Goal: Task Accomplishment & Management: Manage account settings

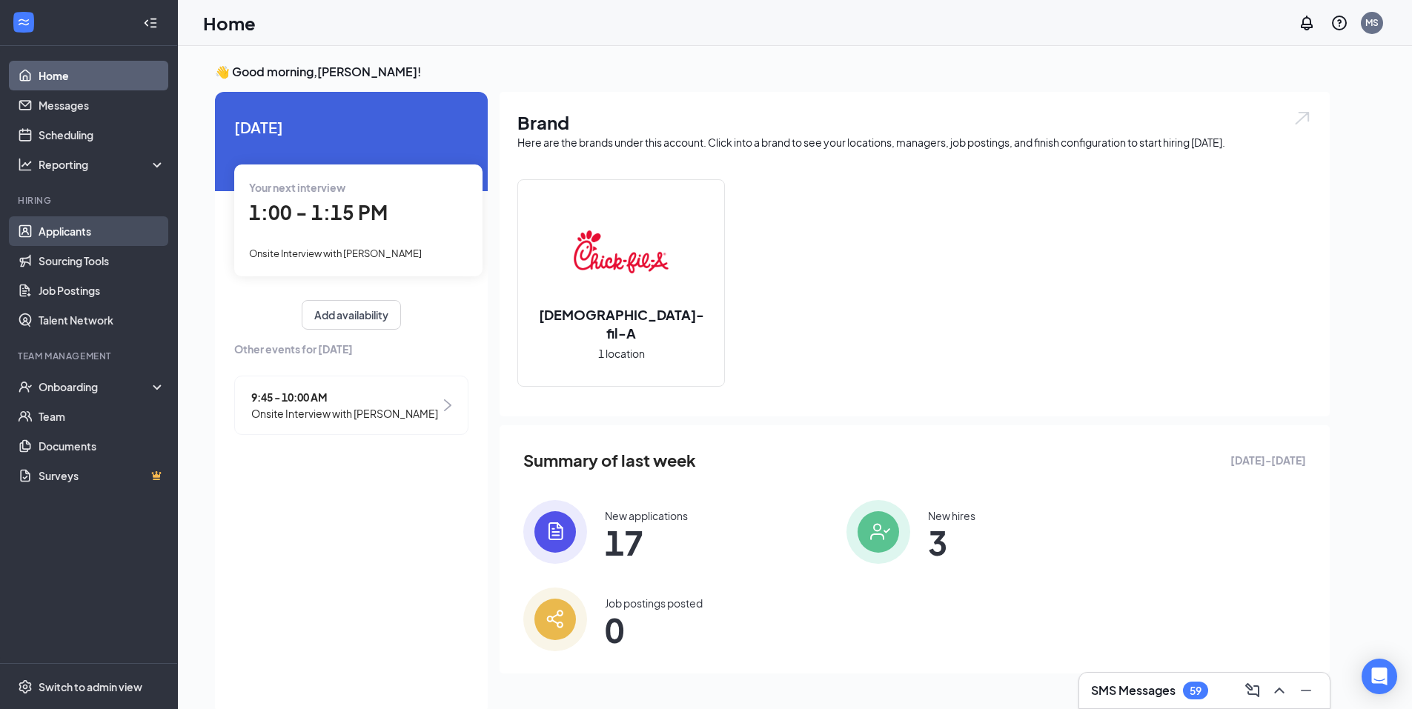
click at [68, 236] on link "Applicants" at bounding box center [102, 231] width 127 height 30
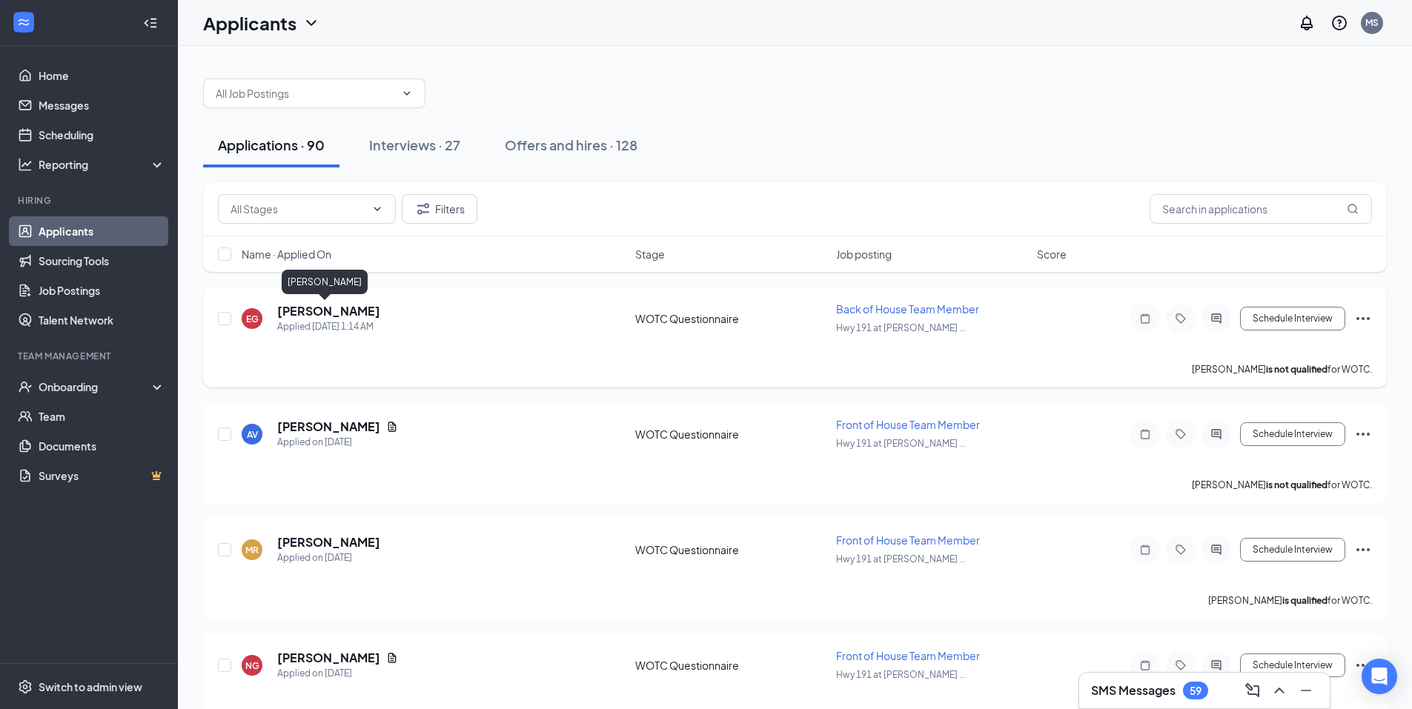
click at [295, 308] on h5 "[PERSON_NAME]" at bounding box center [328, 311] width 103 height 16
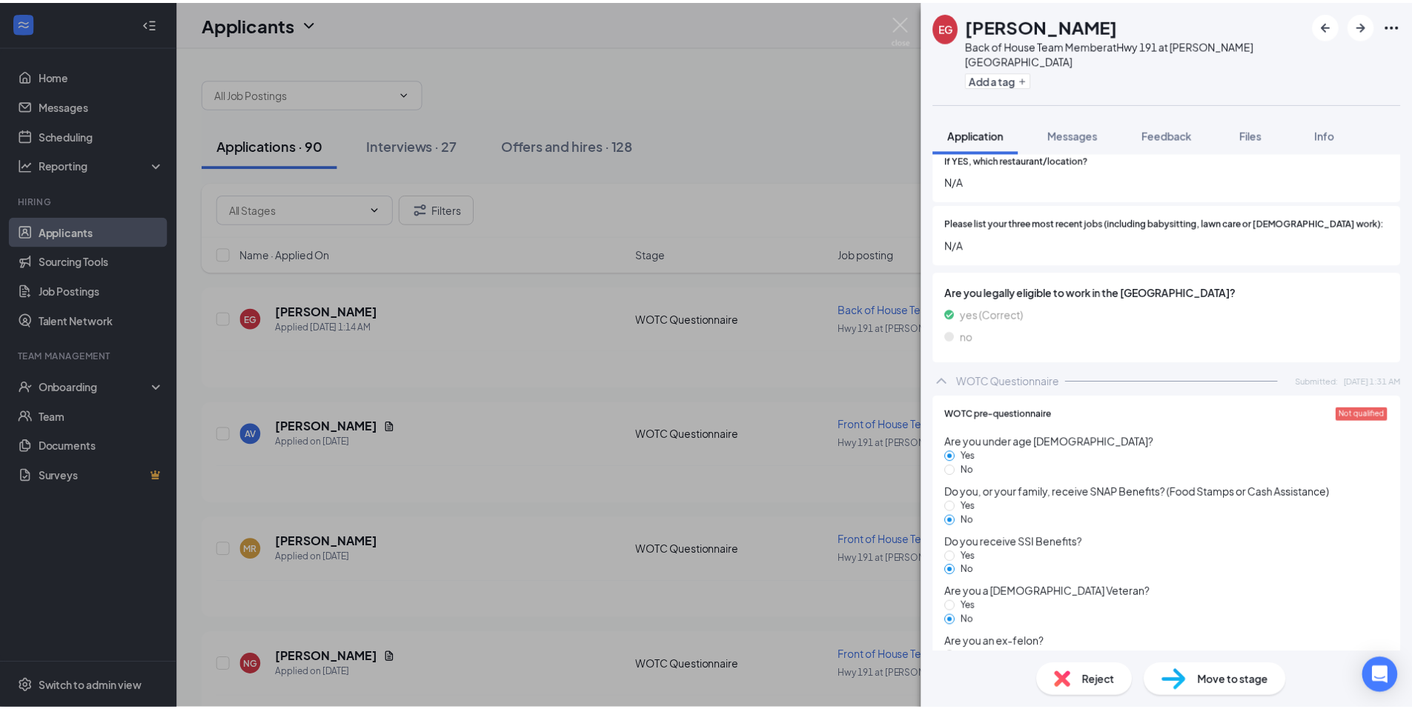
scroll to position [581, 0]
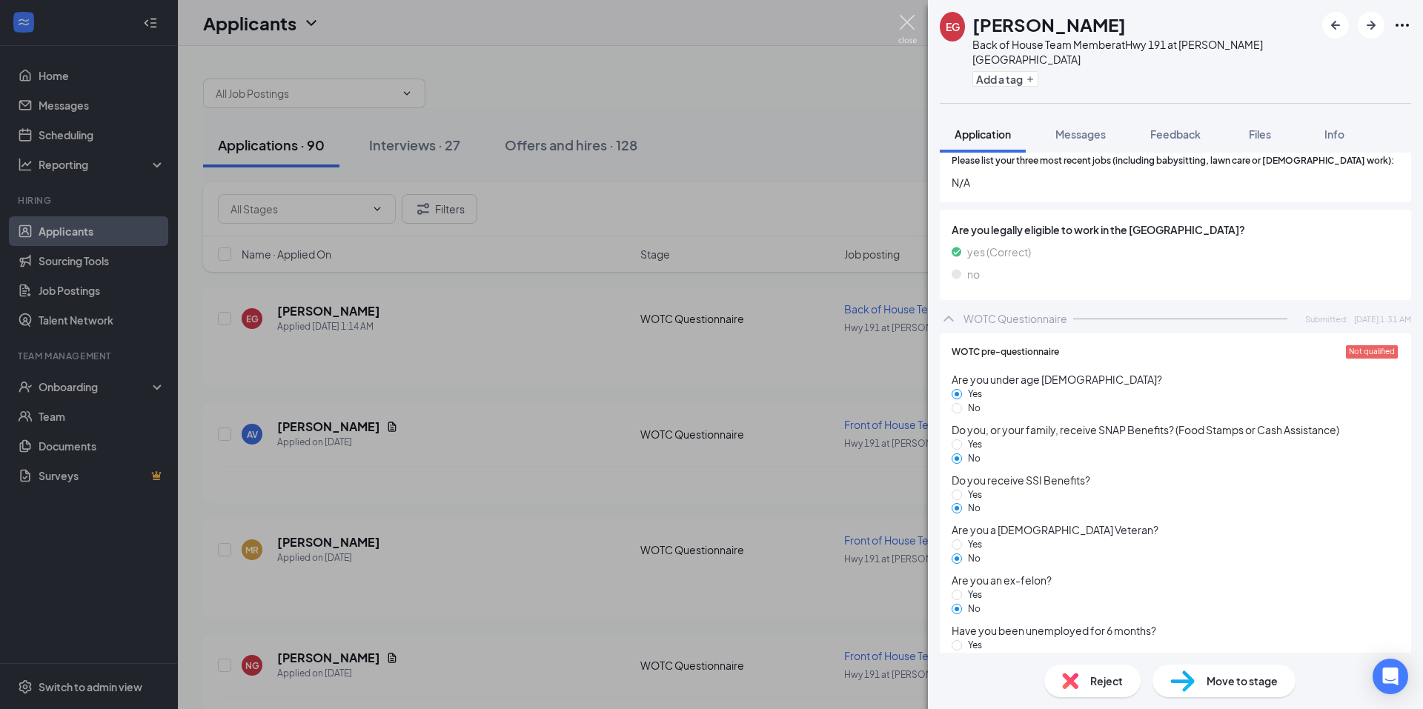
click at [906, 26] on img at bounding box center [907, 29] width 19 height 29
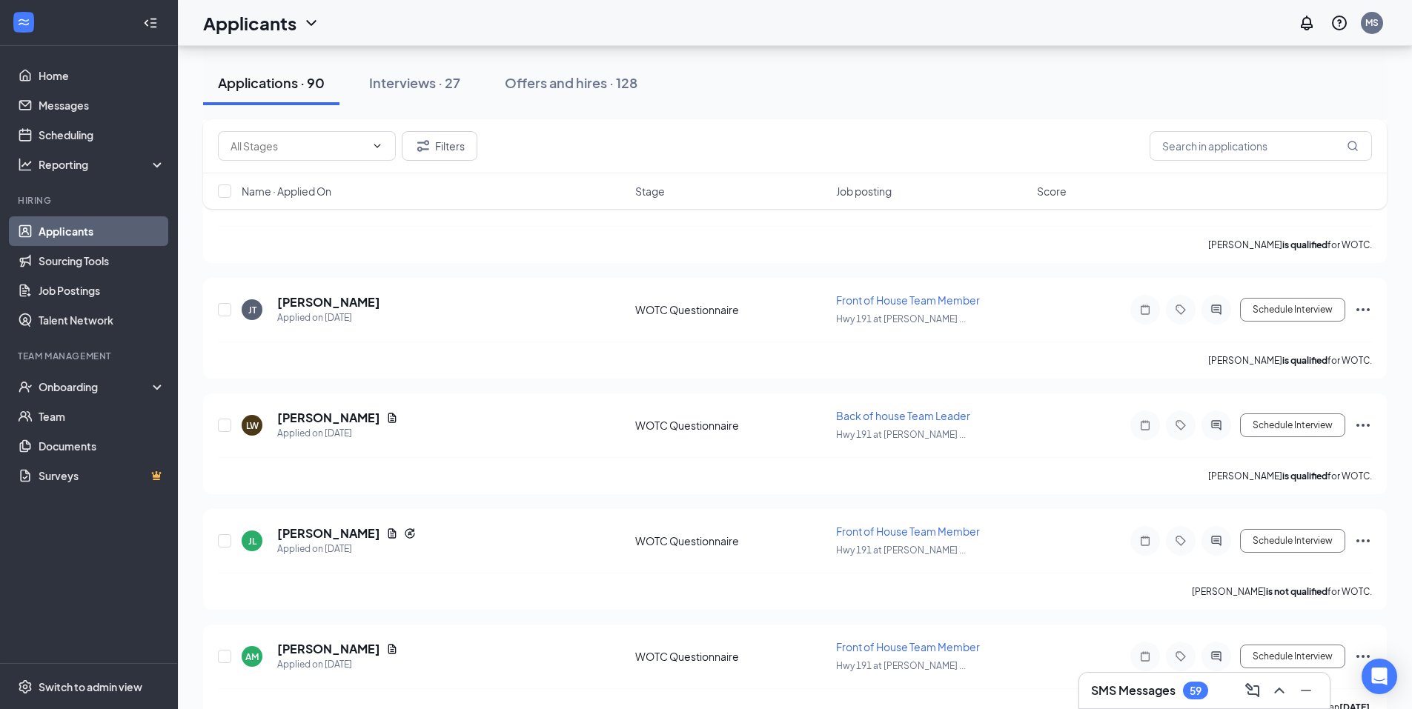
scroll to position [3706, 0]
click at [417, 78] on div "Interviews · 27" at bounding box center [414, 82] width 91 height 19
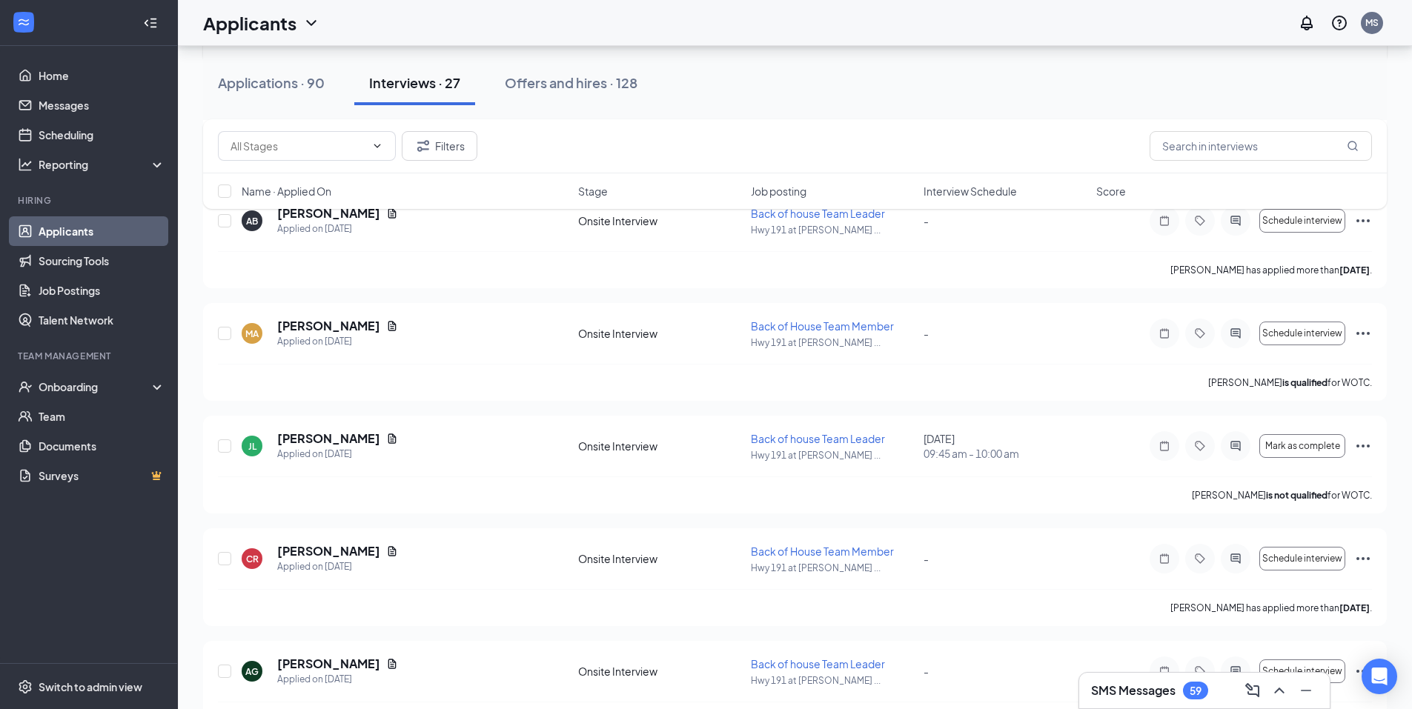
scroll to position [667, 0]
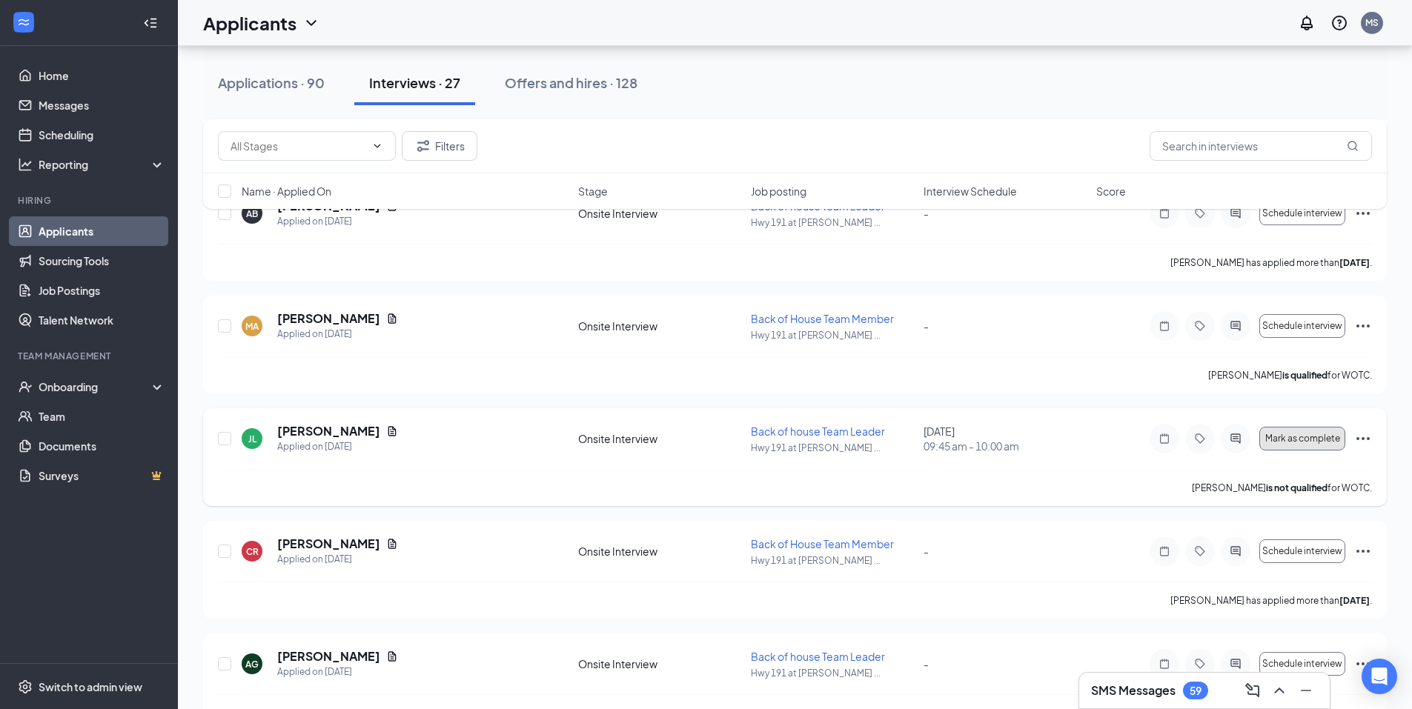
click at [1324, 436] on span "Mark as complete" at bounding box center [1302, 439] width 75 height 10
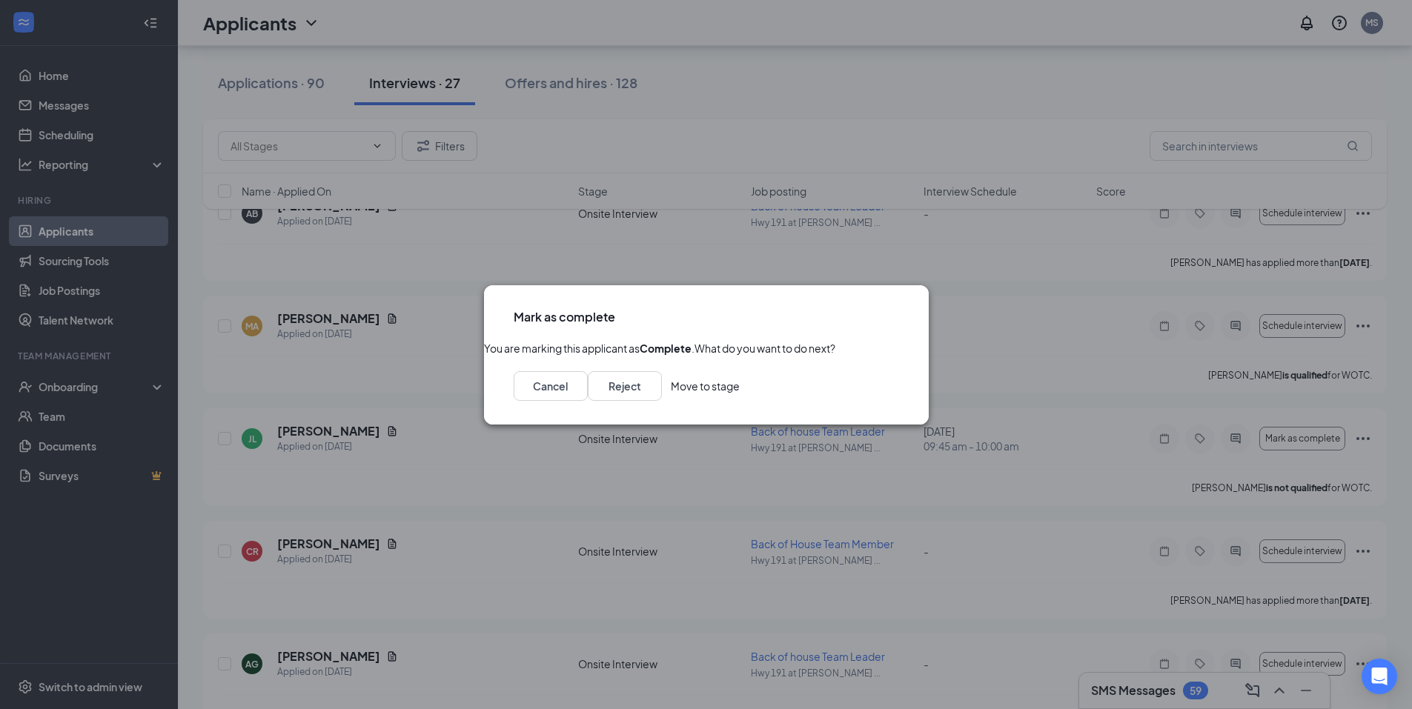
click at [740, 401] on button "Move to stage" at bounding box center [705, 386] width 69 height 30
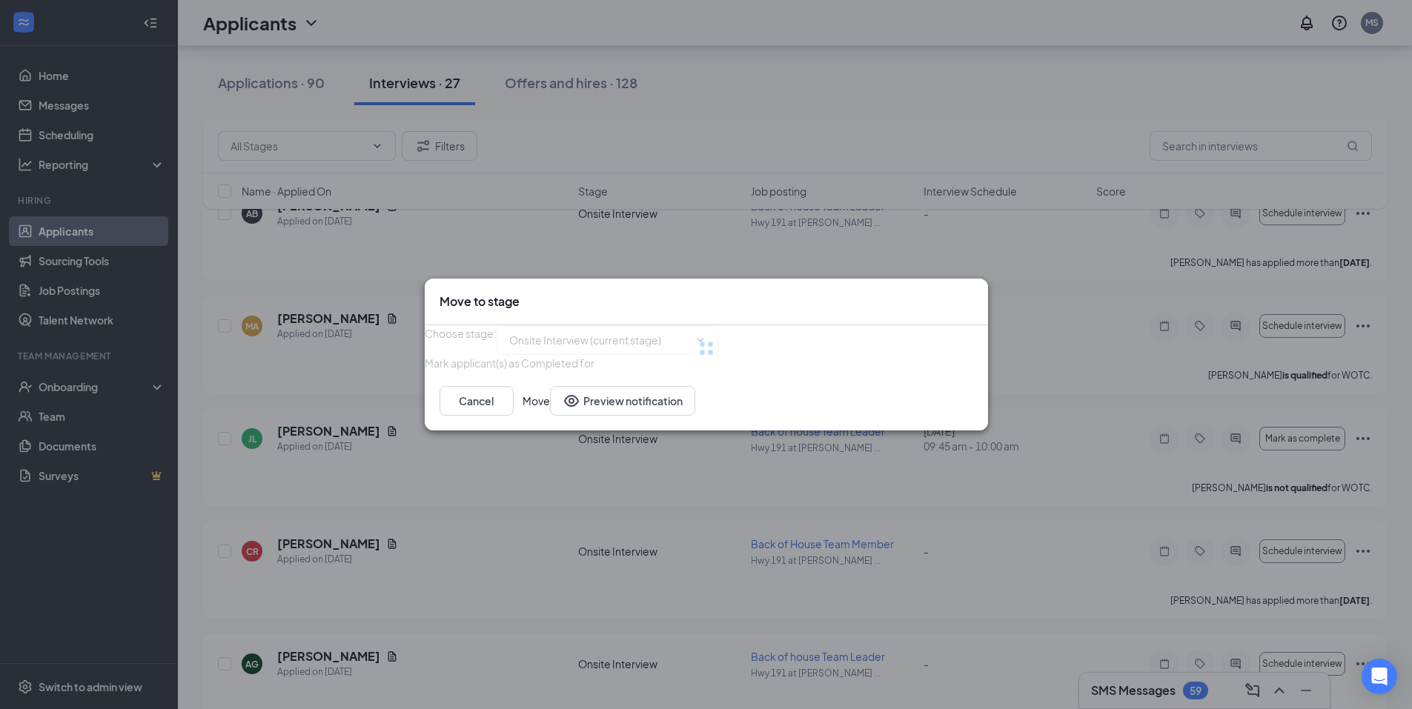
type input "Hiring Complete (final stage)"
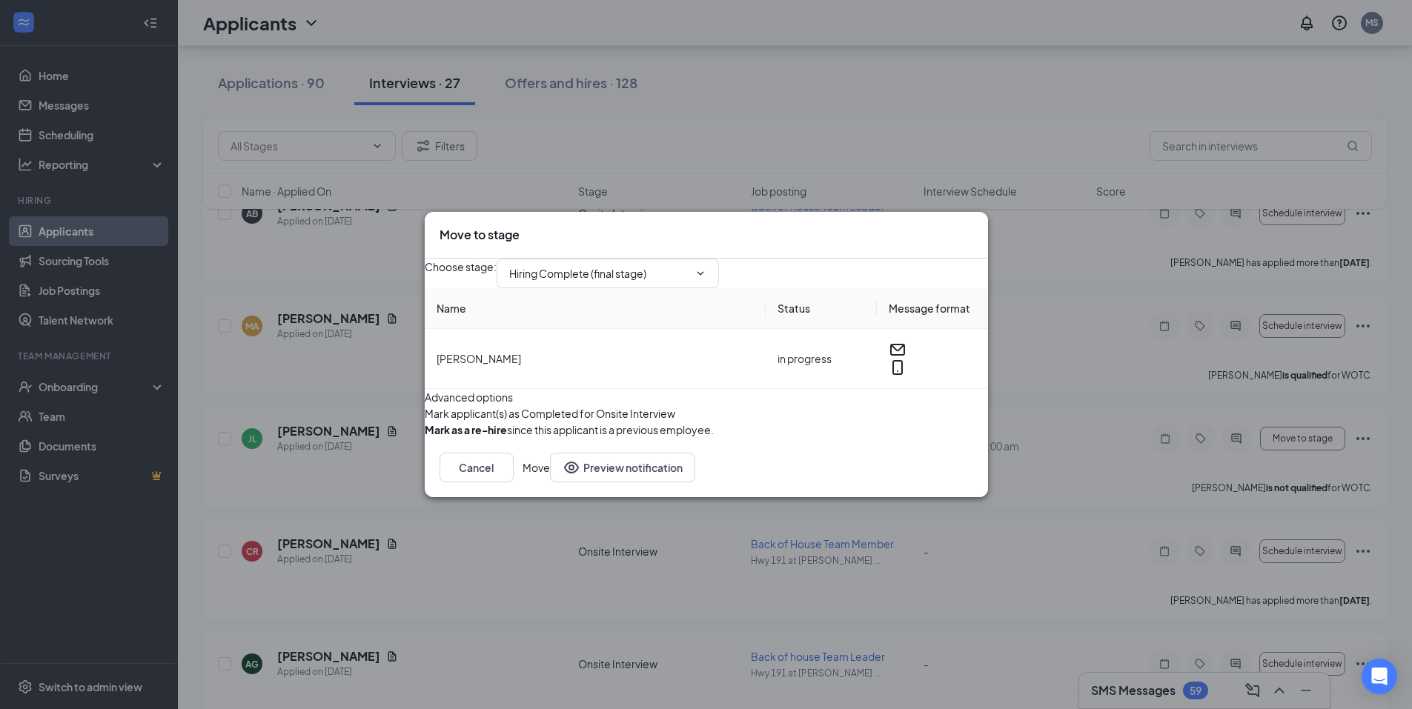
click at [973, 227] on icon "Cross" at bounding box center [973, 227] width 0 height 0
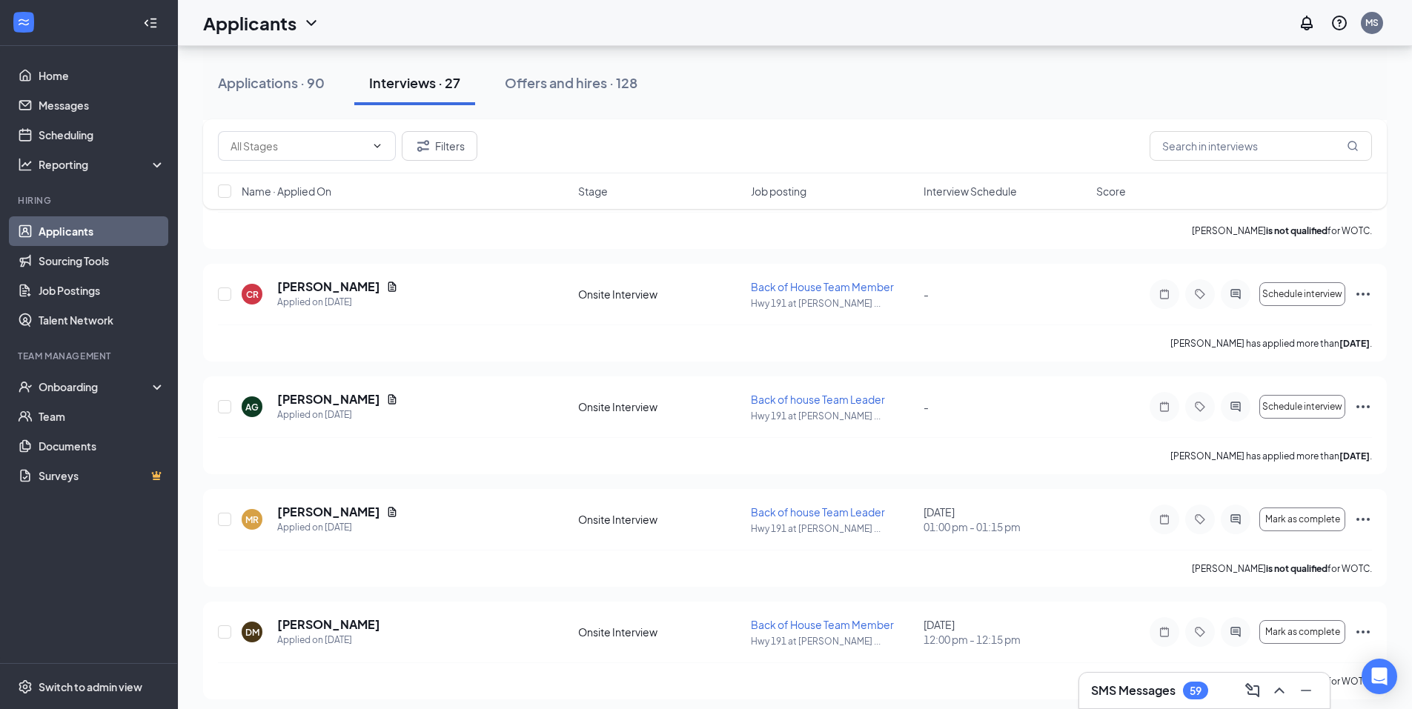
scroll to position [963, 0]
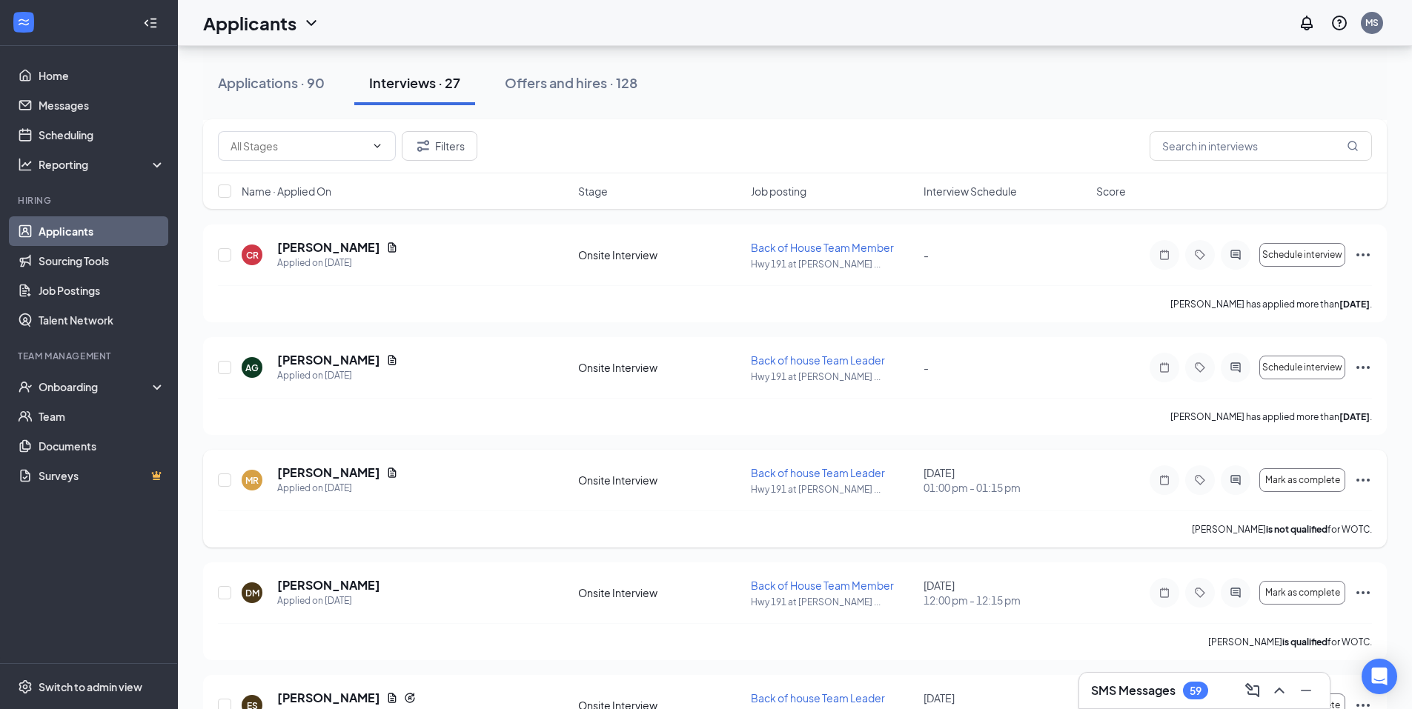
click at [1369, 479] on icon "Ellipses" at bounding box center [1363, 480] width 18 height 18
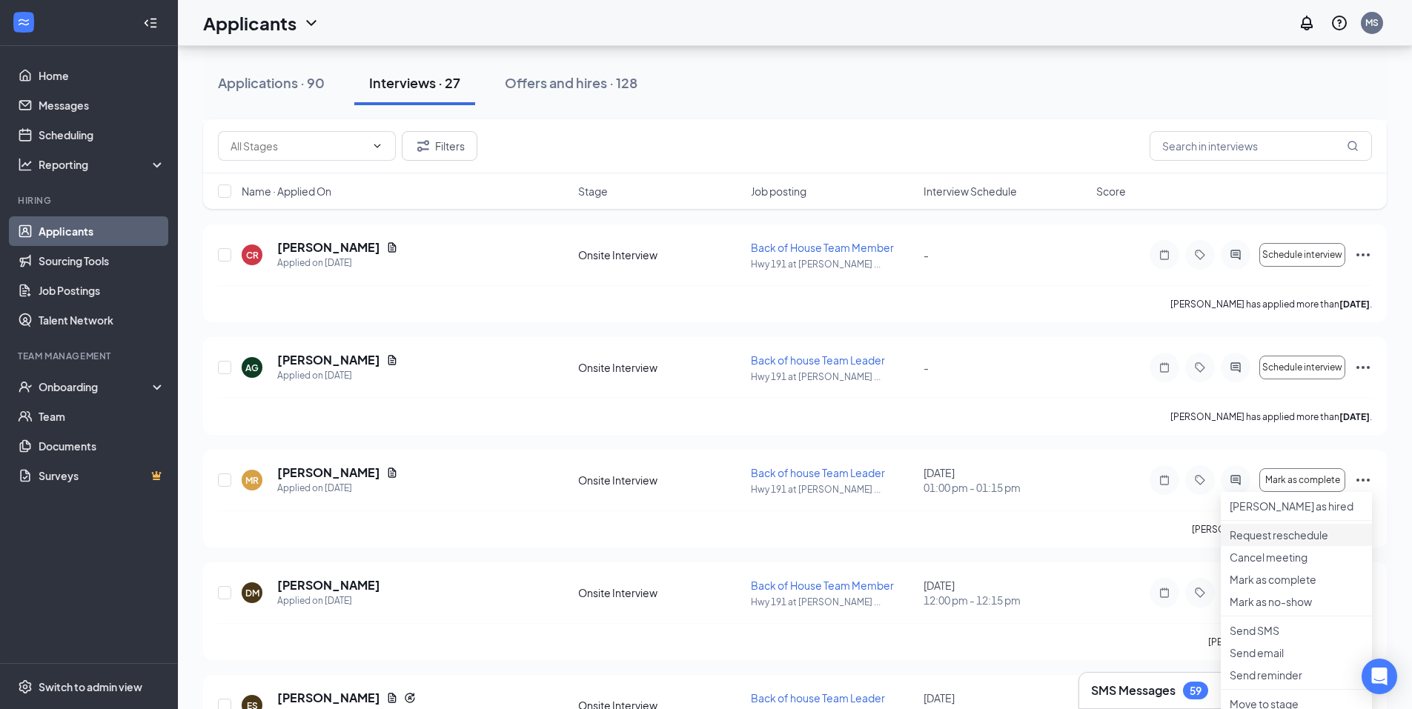
click at [1307, 542] on p "Request reschedule" at bounding box center [1295, 535] width 133 height 15
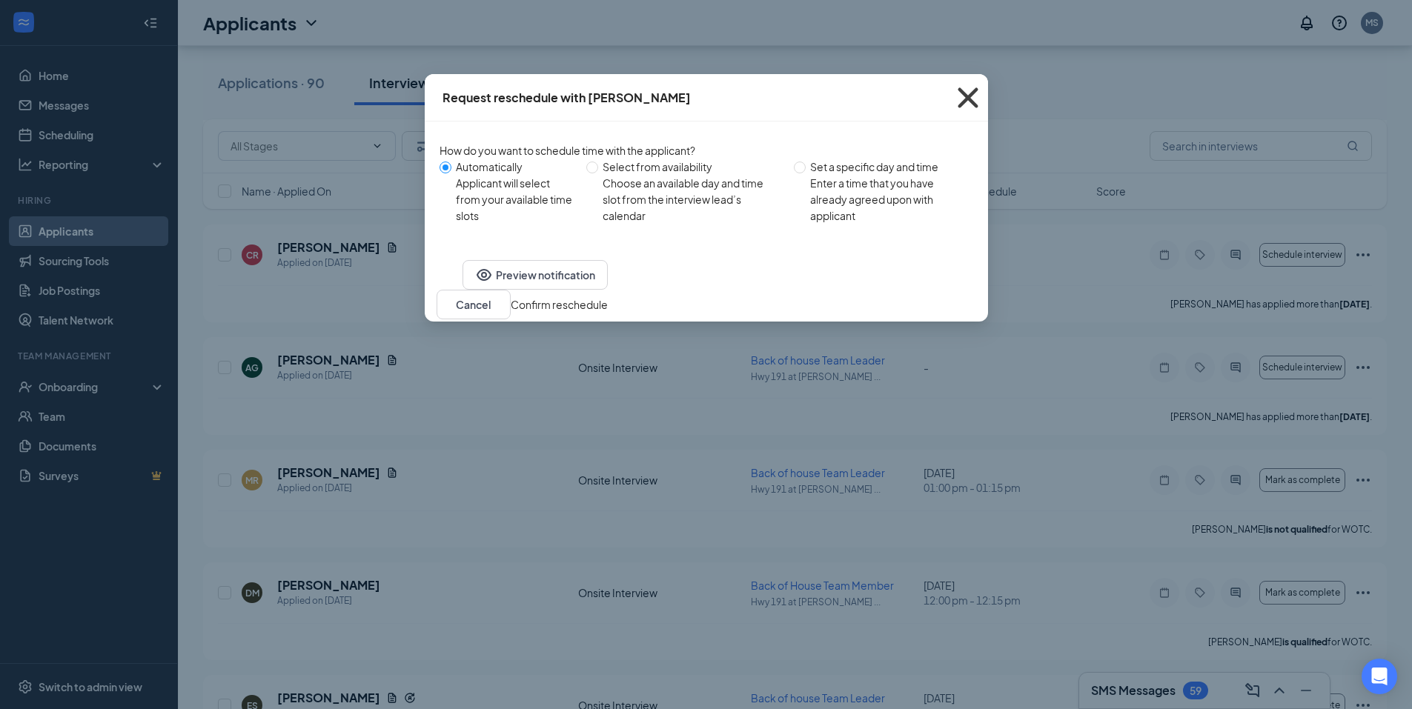
click at [972, 96] on icon "Cross" at bounding box center [968, 98] width 40 height 40
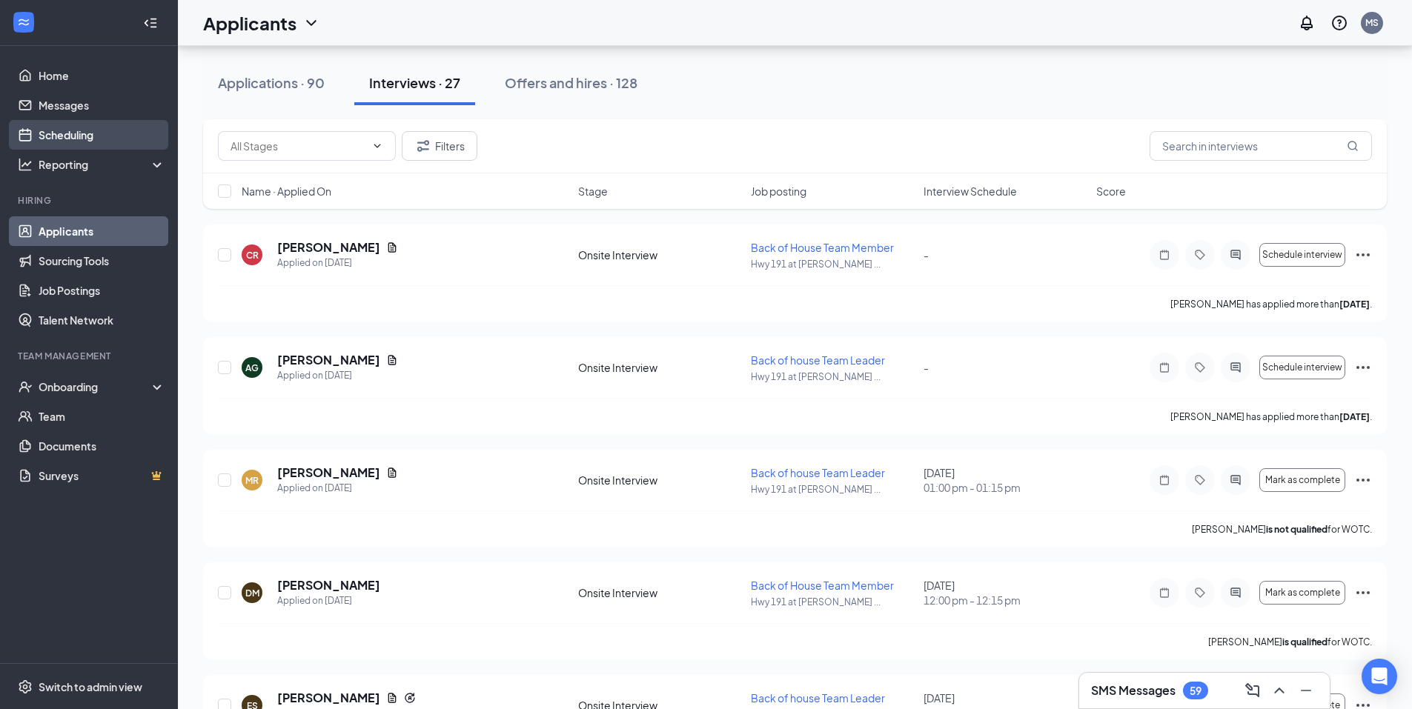
click at [145, 135] on link "Scheduling" at bounding box center [102, 135] width 127 height 30
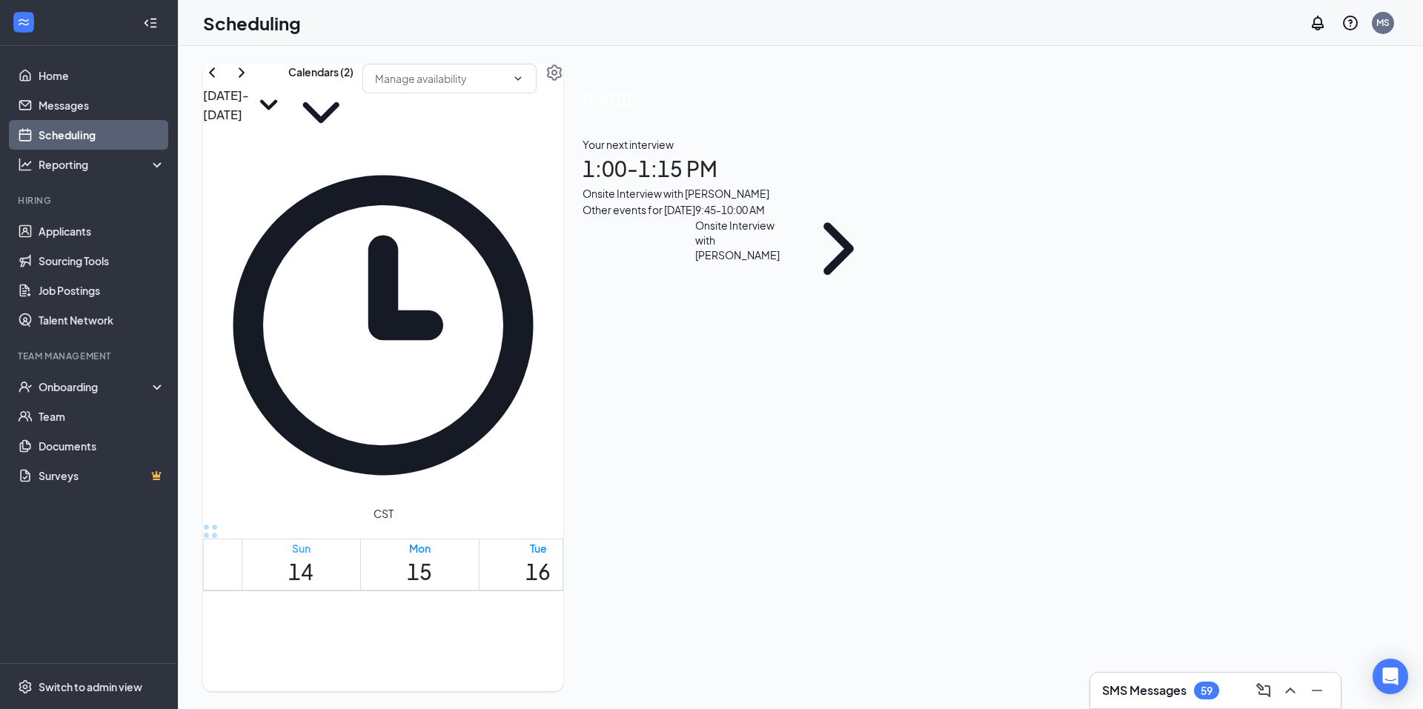
scroll to position [951, 0]
click at [288, 100] on icon "SmallChevronDown" at bounding box center [268, 104] width 39 height 39
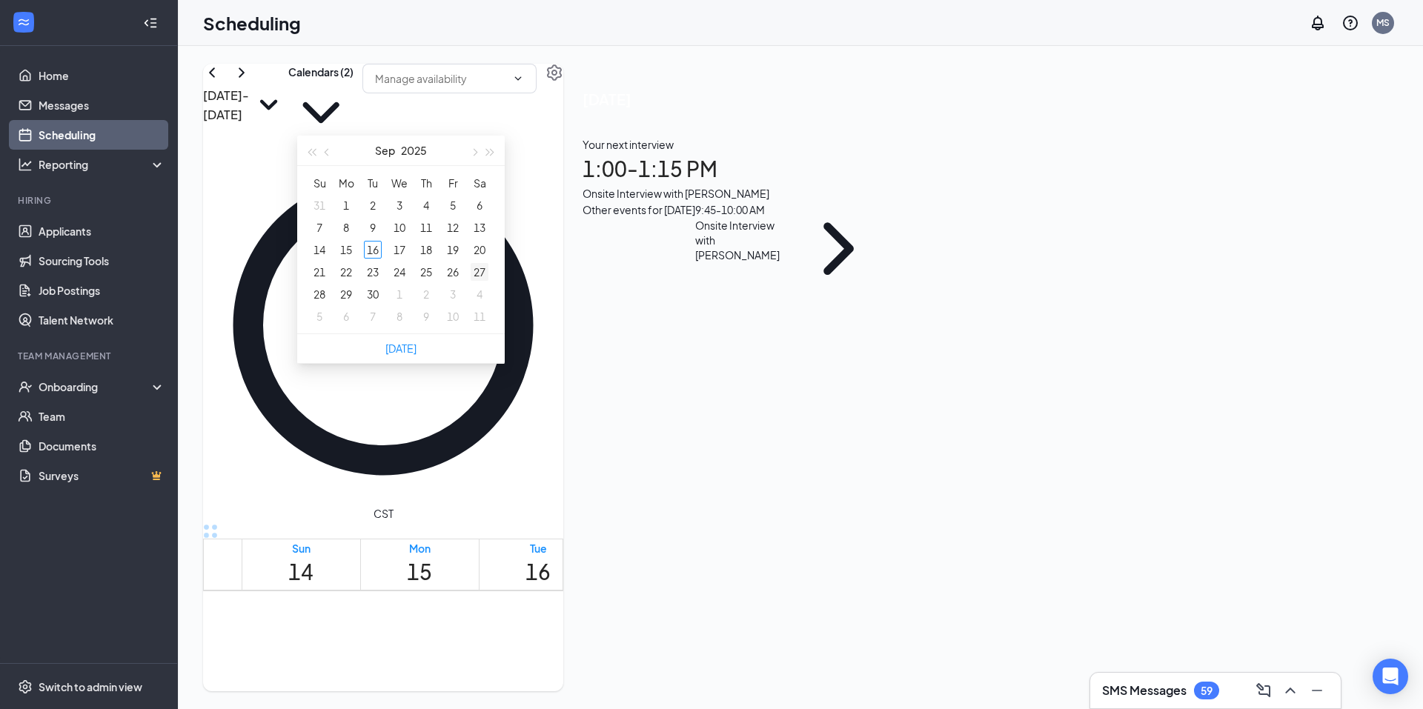
type input "2025-09-27"
click at [483, 271] on div "27" at bounding box center [480, 272] width 18 height 18
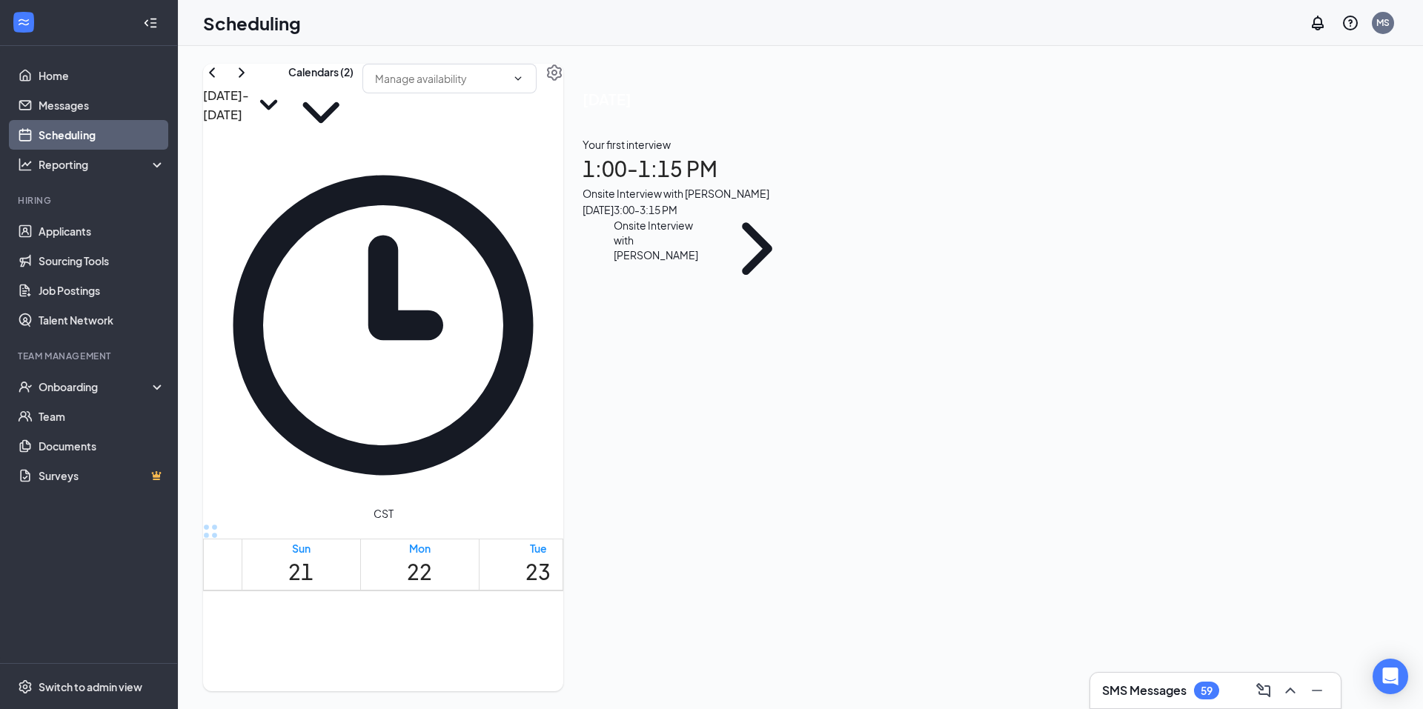
scroll to position [951, 0]
drag, startPoint x: 1003, startPoint y: 289, endPoint x: 969, endPoint y: 419, distance: 134.8
click at [1003, 685] on div "11:00 AM-3:15 PM 1:00-1:15 PM 1 3:00-3:15 PM 1" at bounding box center [1012, 706] width 111 height 42
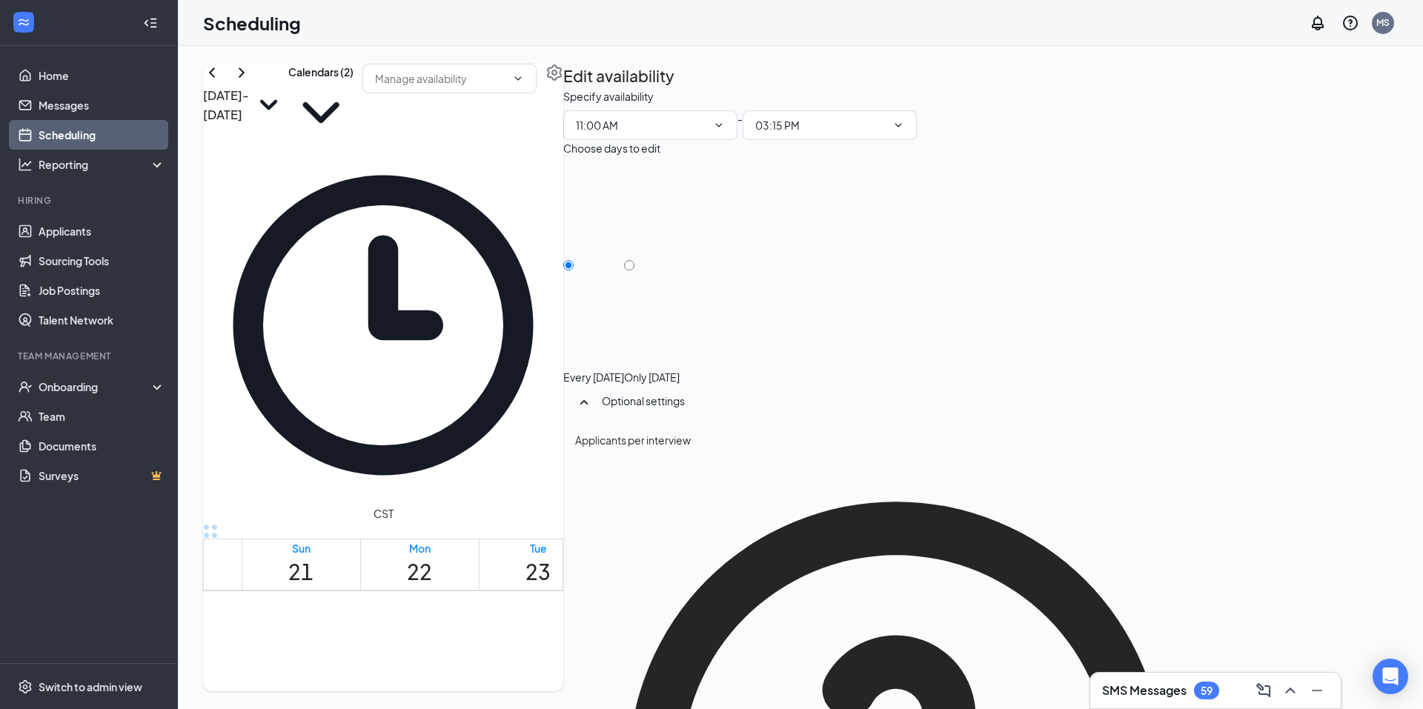
click at [680, 370] on div at bounding box center [652, 370] width 56 height 0
click at [634, 260] on input "Only Saturday, Sep 27" at bounding box center [629, 265] width 10 height 10
radio input "true"
radio input "false"
click at [563, 88] on icon "TrashOutline" at bounding box center [563, 88] width 0 height 0
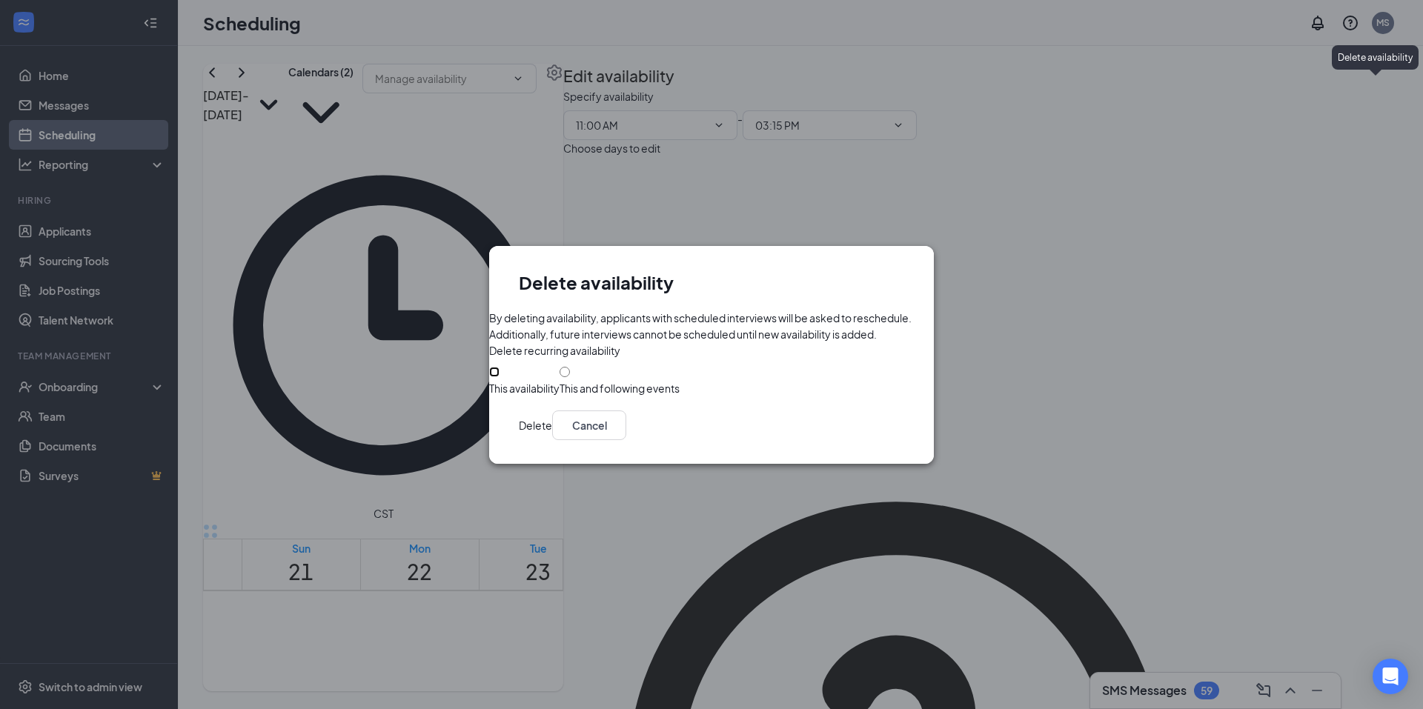
click at [500, 372] on input "This availability" at bounding box center [494, 372] width 10 height 10
radio input "true"
click at [500, 377] on input "This availability" at bounding box center [494, 372] width 10 height 10
click at [552, 440] on button "Delete" at bounding box center [535, 426] width 33 height 30
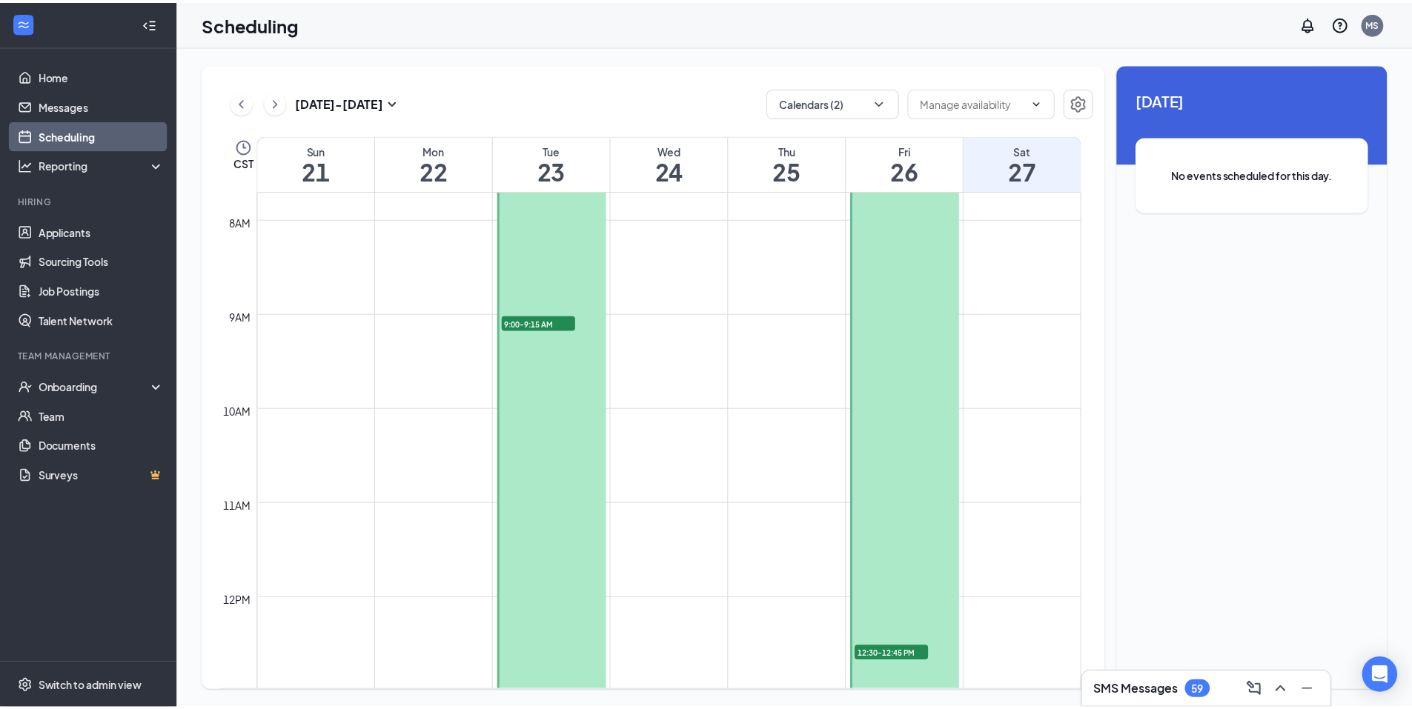
scroll to position [721, 0]
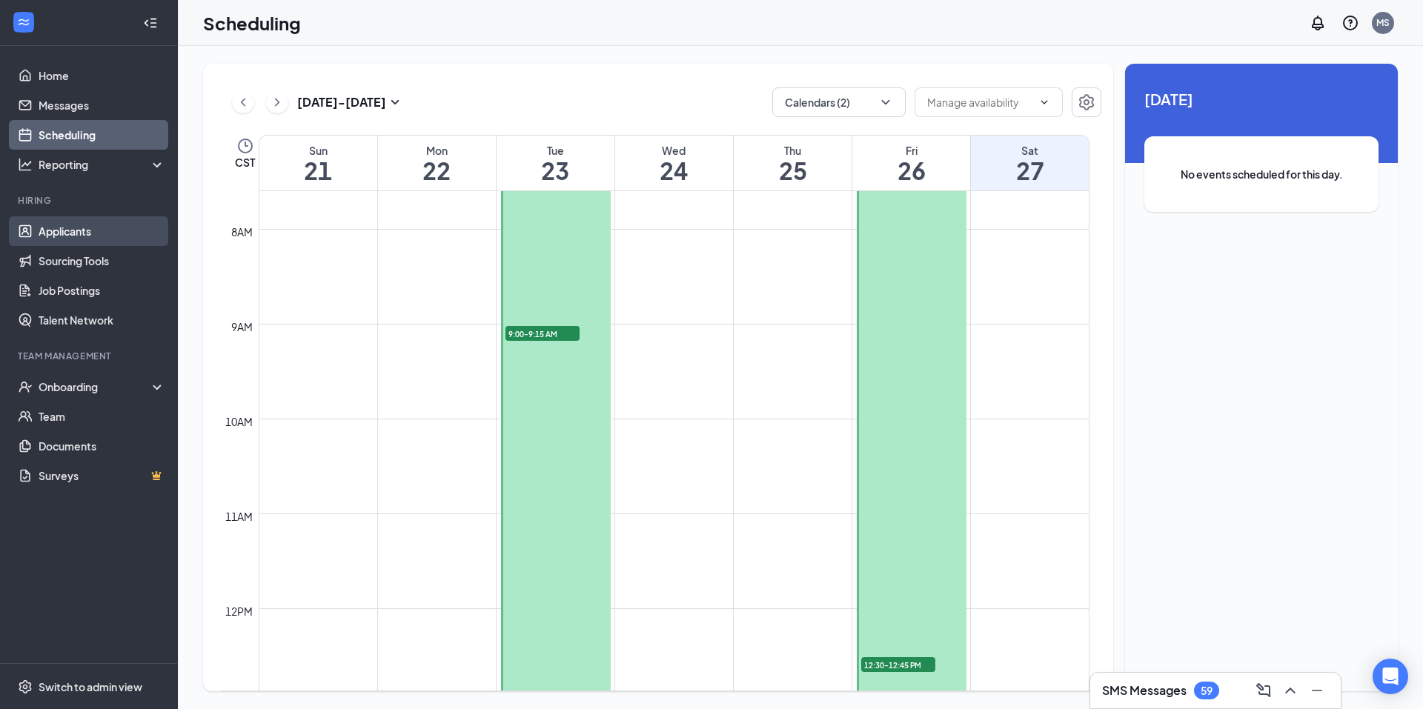
click at [104, 238] on link "Applicants" at bounding box center [102, 231] width 127 height 30
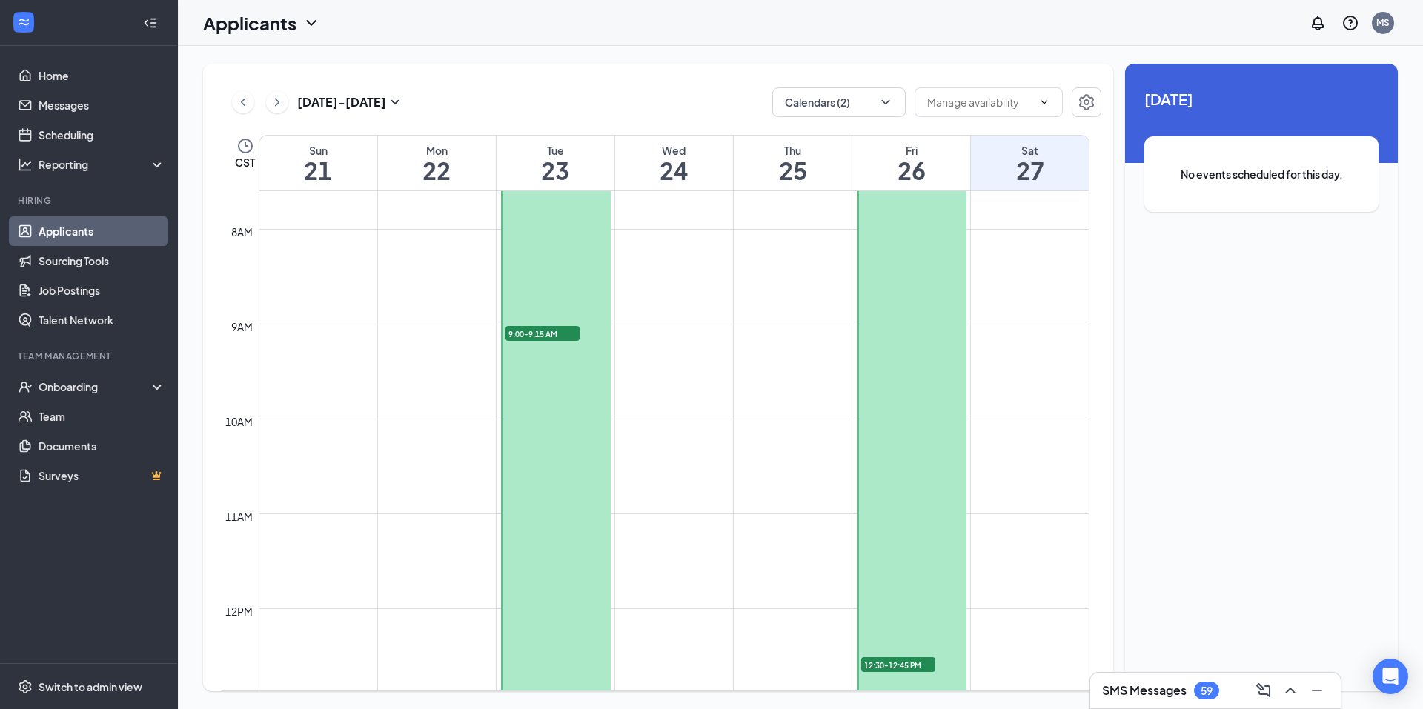
click at [71, 222] on link "Applicants" at bounding box center [102, 231] width 127 height 30
click at [70, 238] on link "Applicants" at bounding box center [102, 231] width 127 height 30
click at [50, 73] on link "Home" at bounding box center [102, 76] width 127 height 30
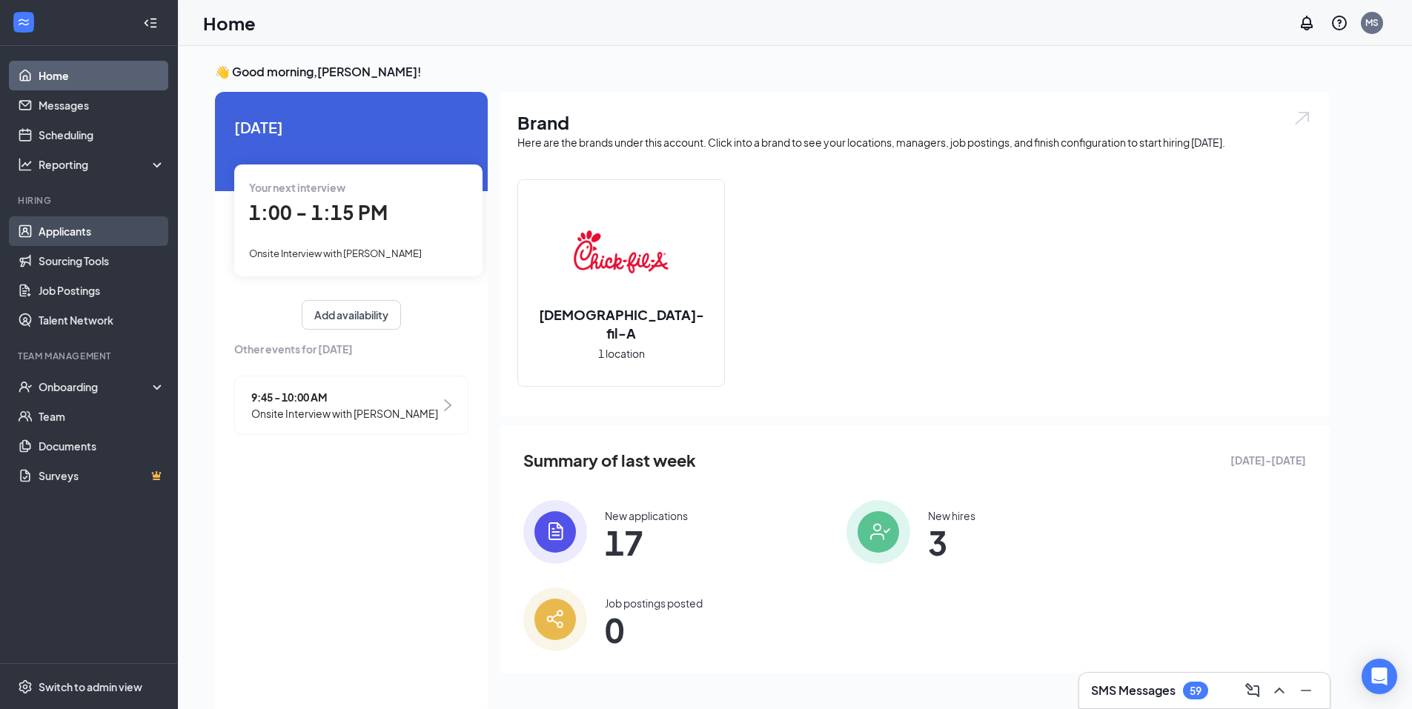
click at [105, 243] on link "Applicants" at bounding box center [102, 231] width 127 height 30
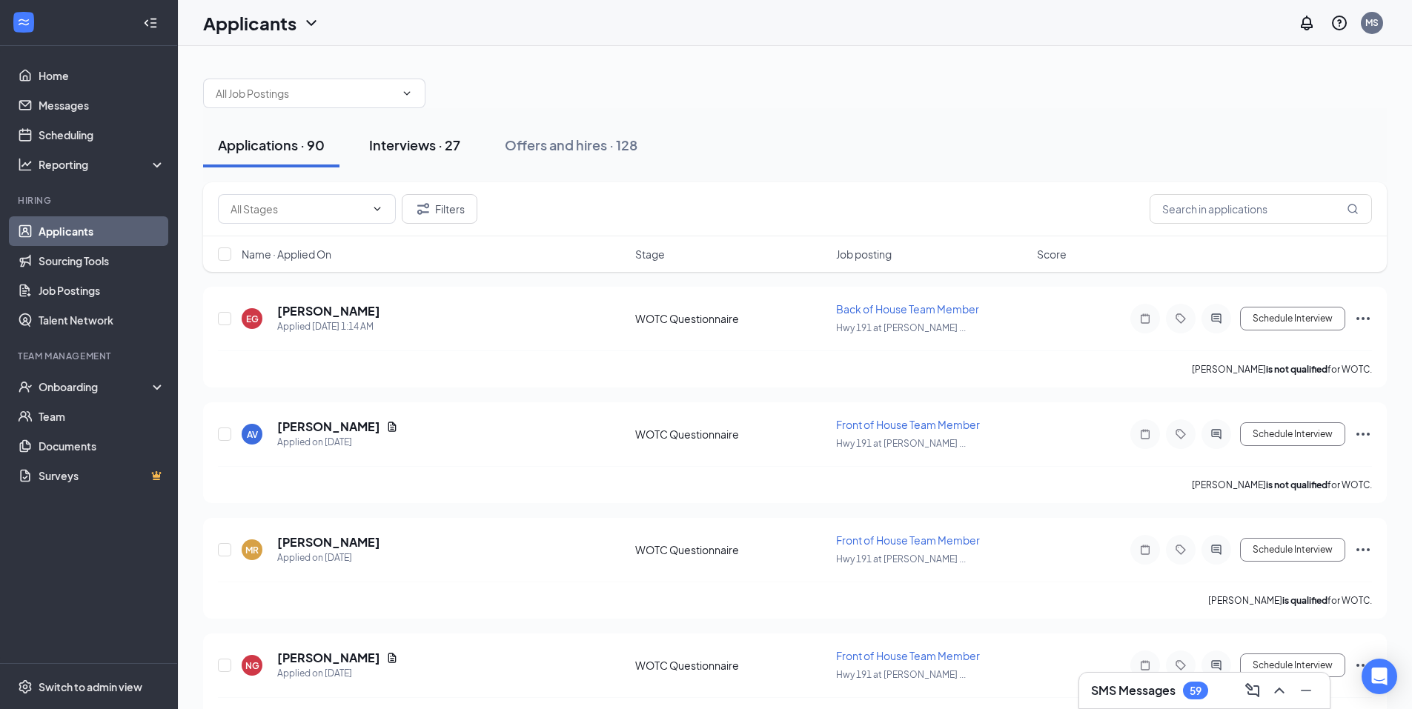
click at [424, 149] on div "Interviews · 27" at bounding box center [414, 145] width 91 height 19
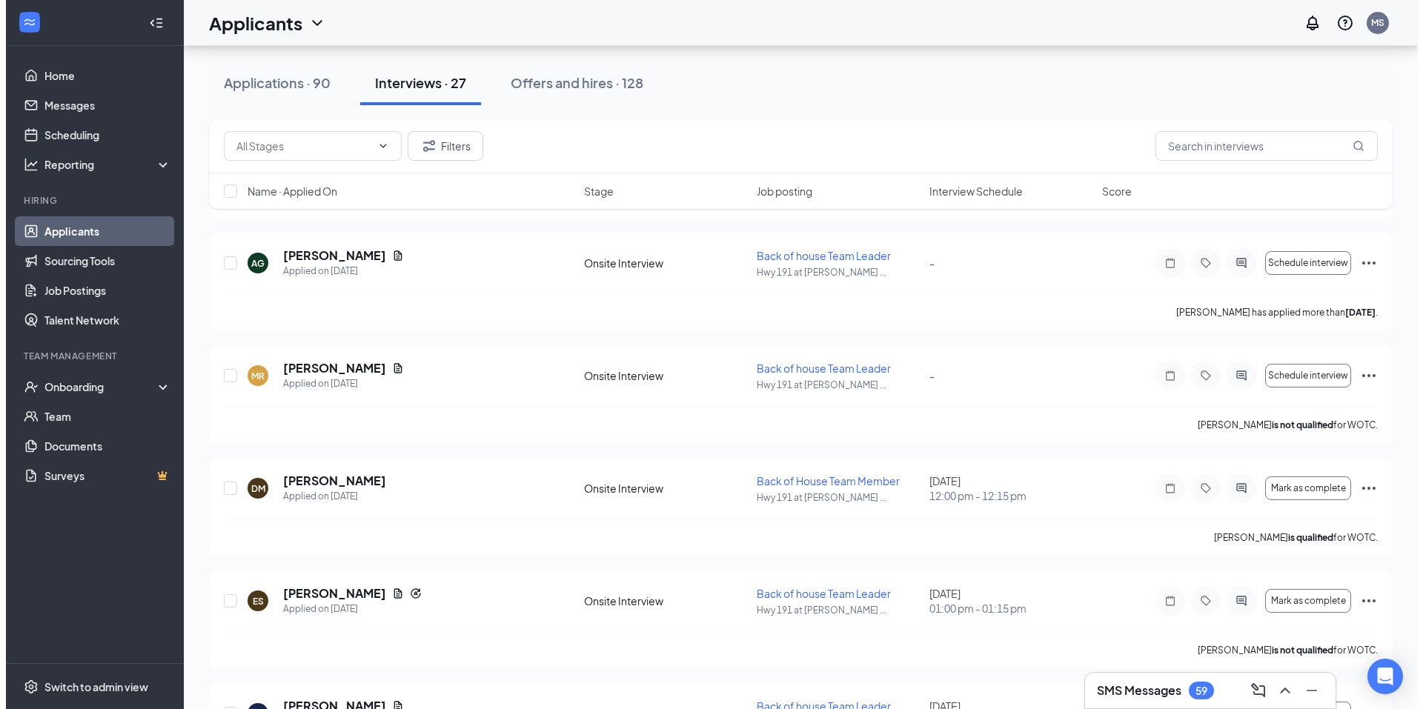
scroll to position [1066, 0]
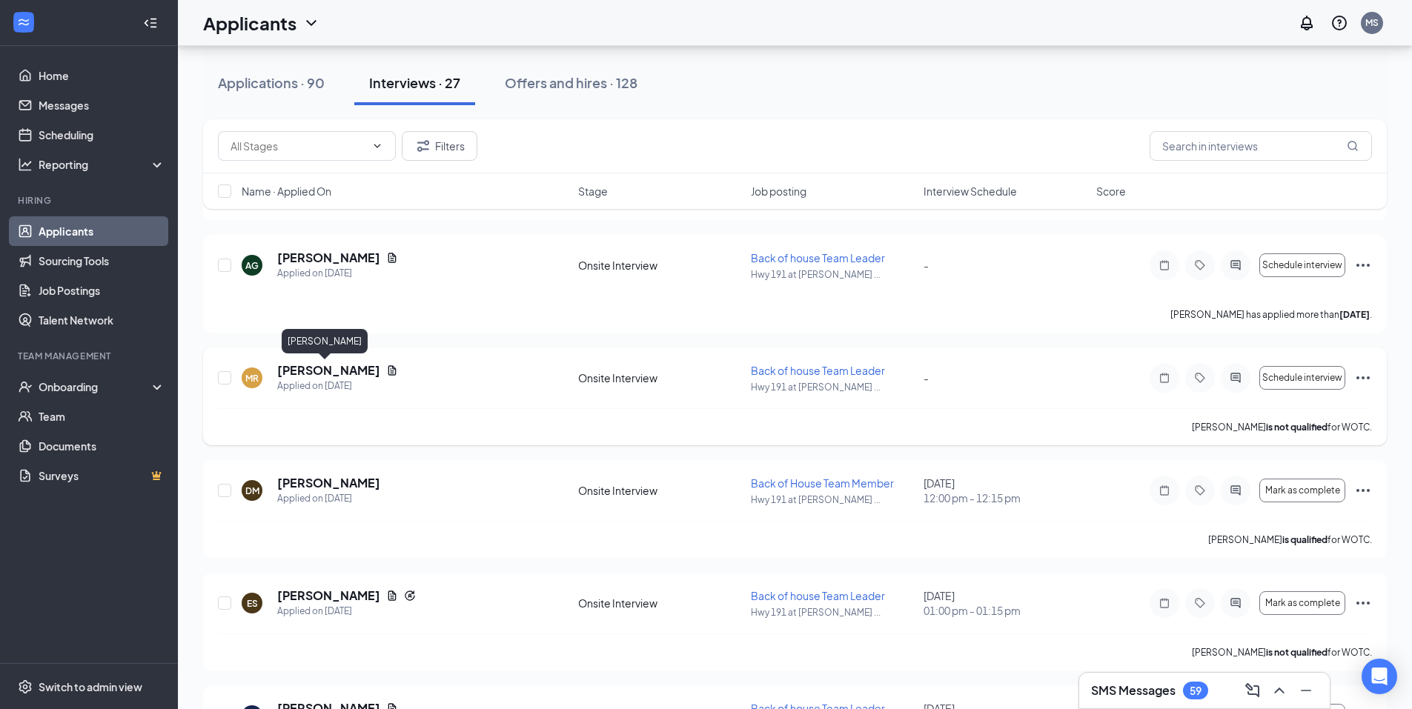
click at [326, 376] on h5 "[PERSON_NAME]" at bounding box center [328, 370] width 103 height 16
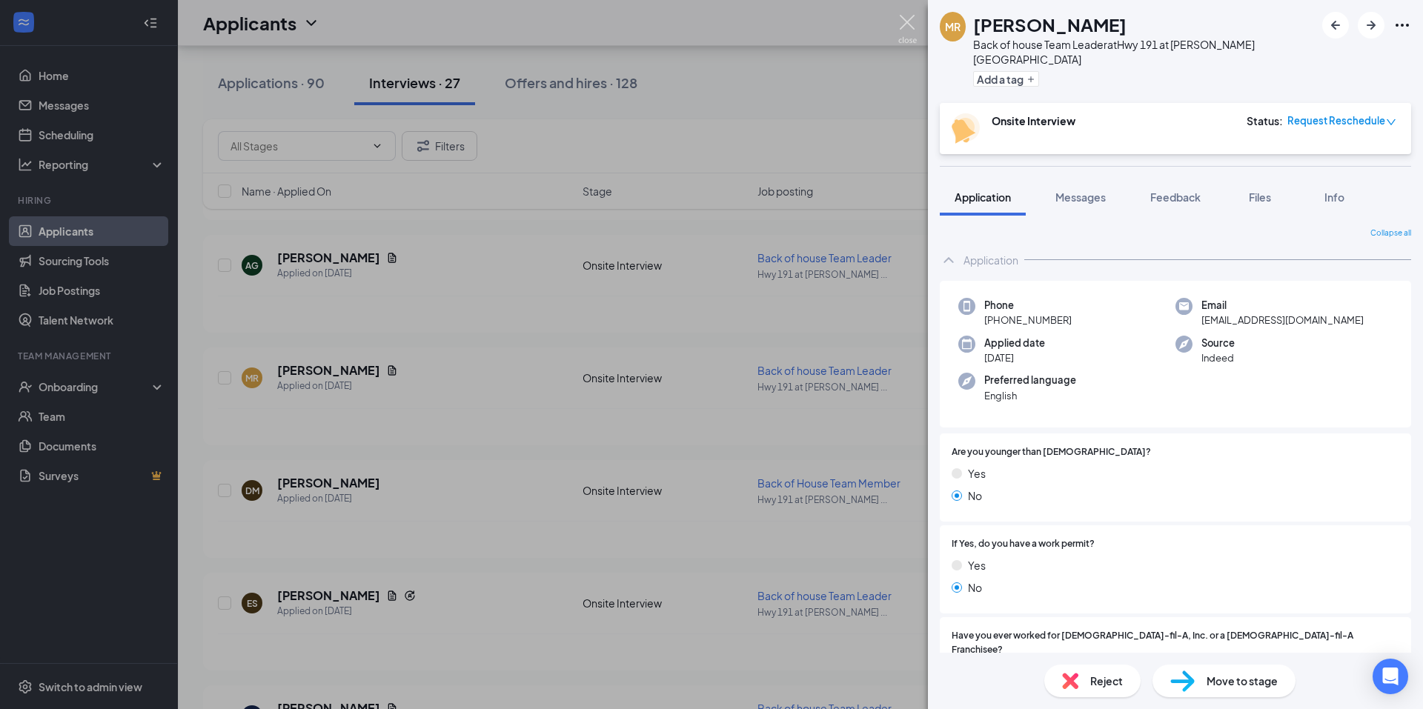
click at [906, 27] on img at bounding box center [907, 29] width 19 height 29
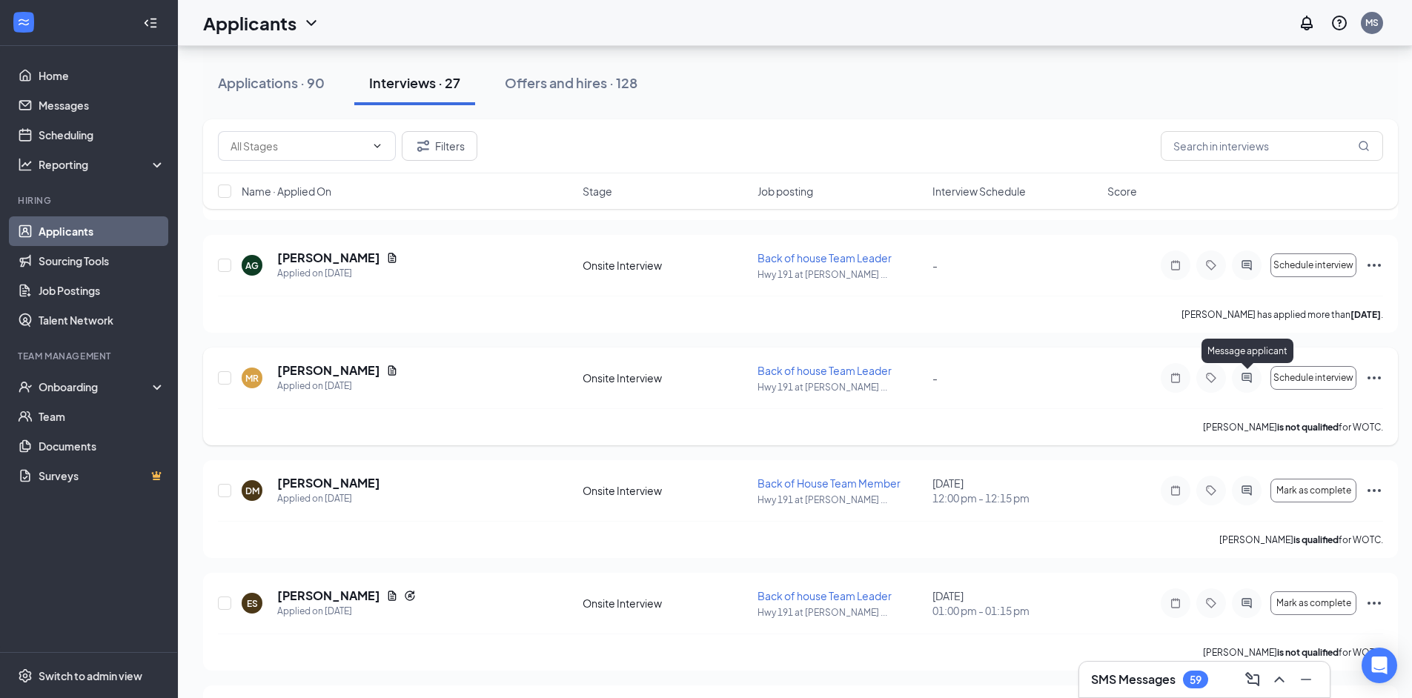
click at [1252, 379] on icon "ActiveChat" at bounding box center [1247, 378] width 18 height 12
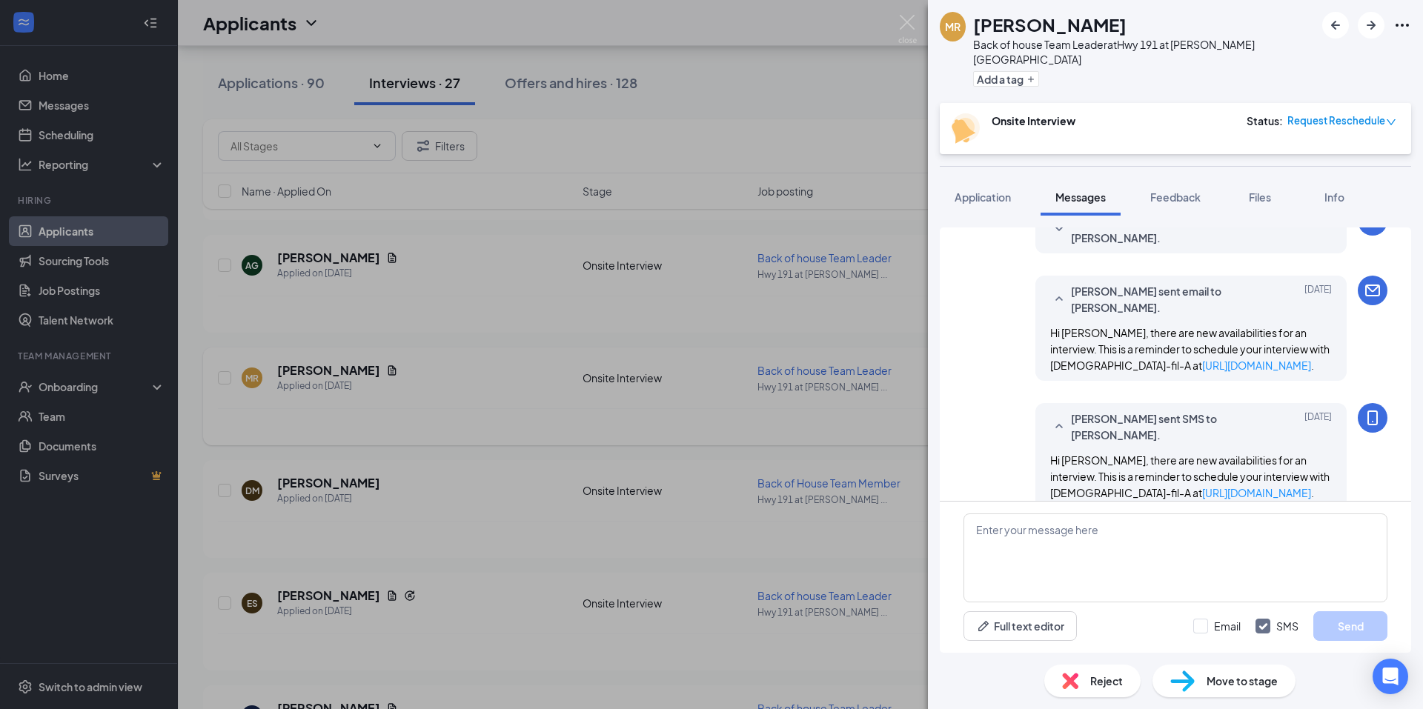
scroll to position [148, 0]
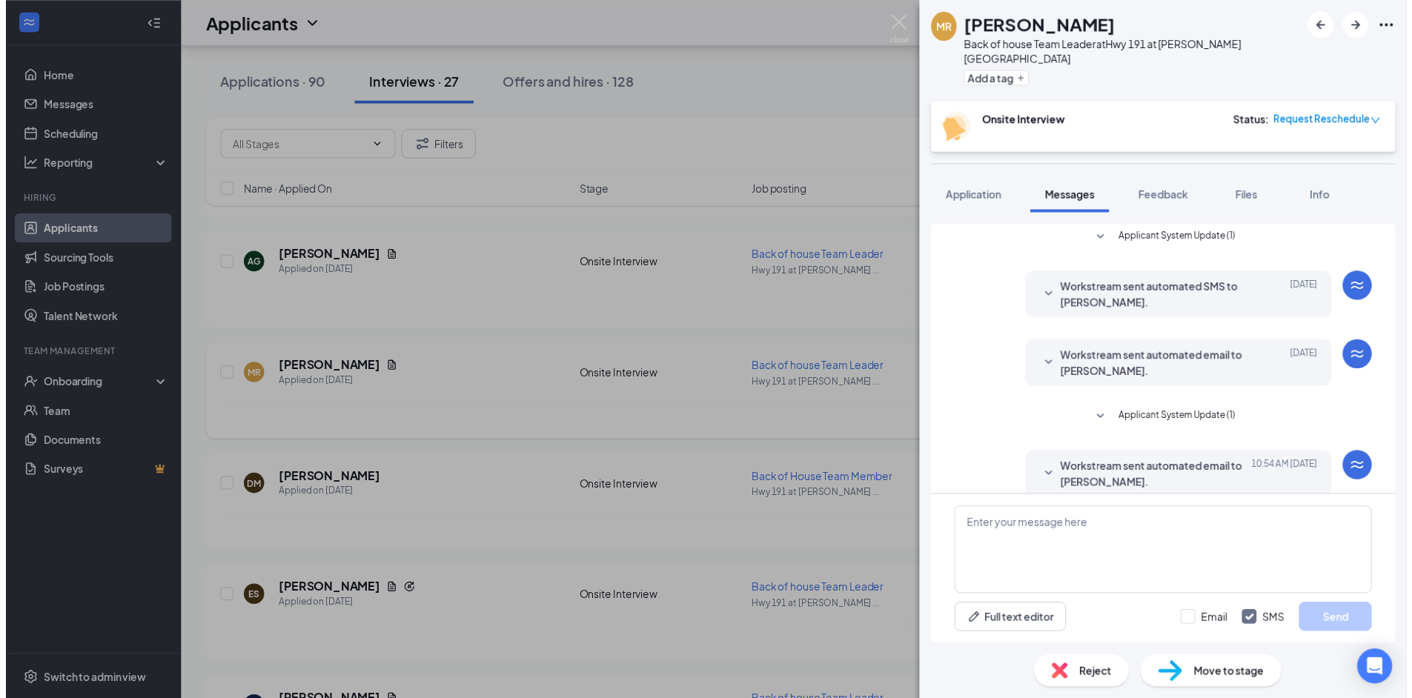
scroll to position [518, 0]
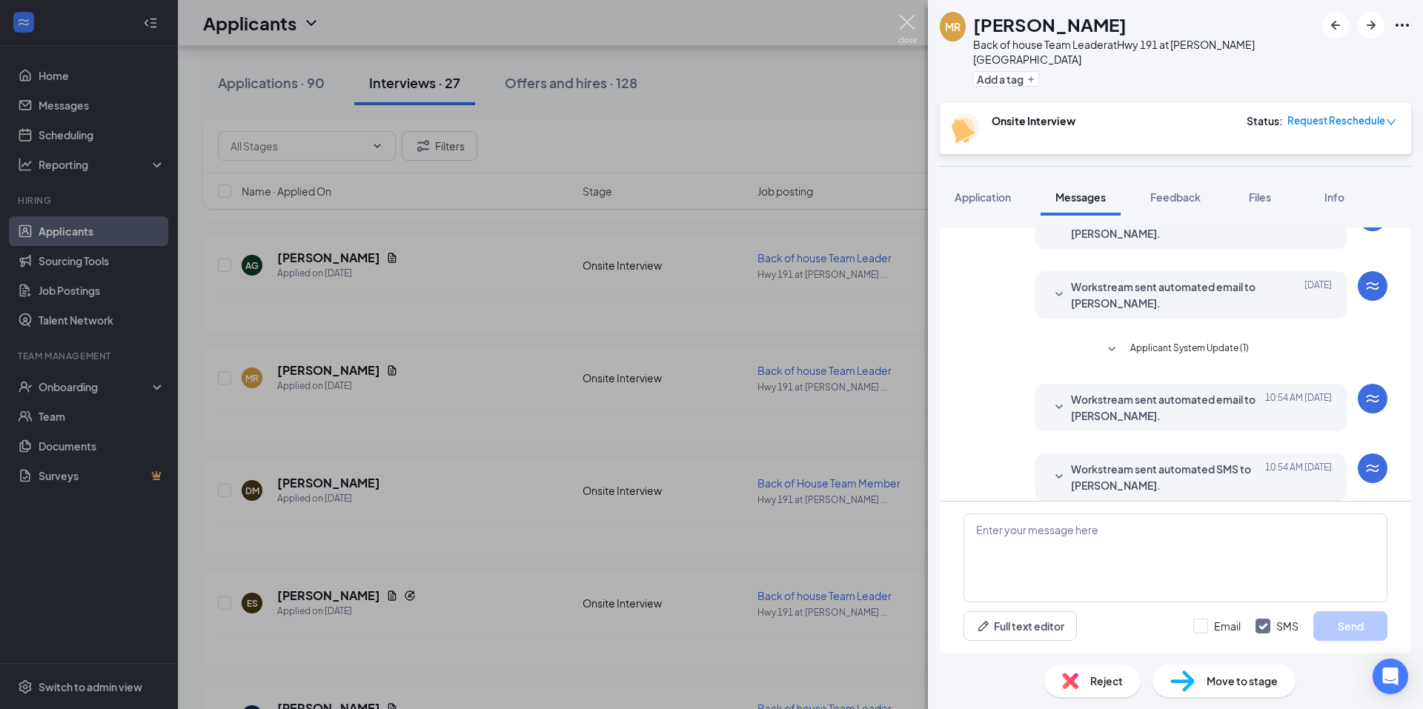
click at [913, 28] on img at bounding box center [907, 29] width 19 height 29
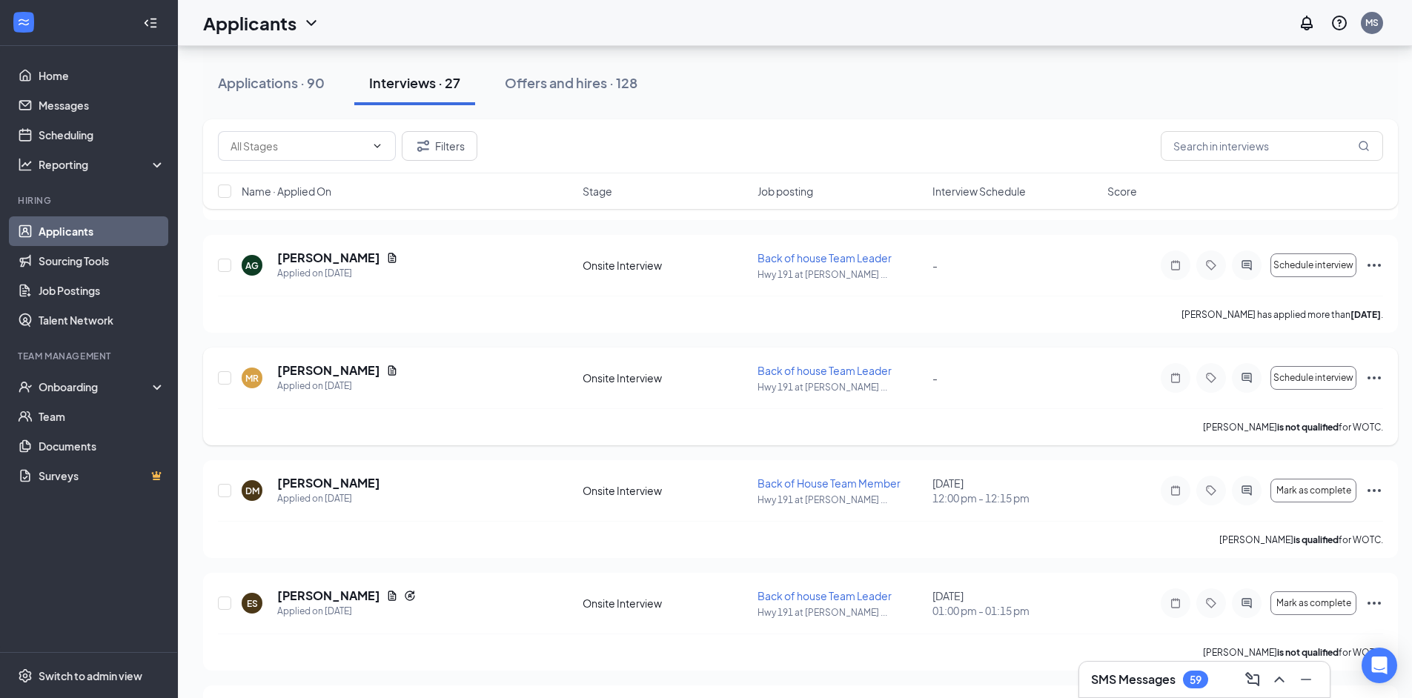
click at [1370, 381] on icon "Ellipses" at bounding box center [1374, 378] width 18 height 18
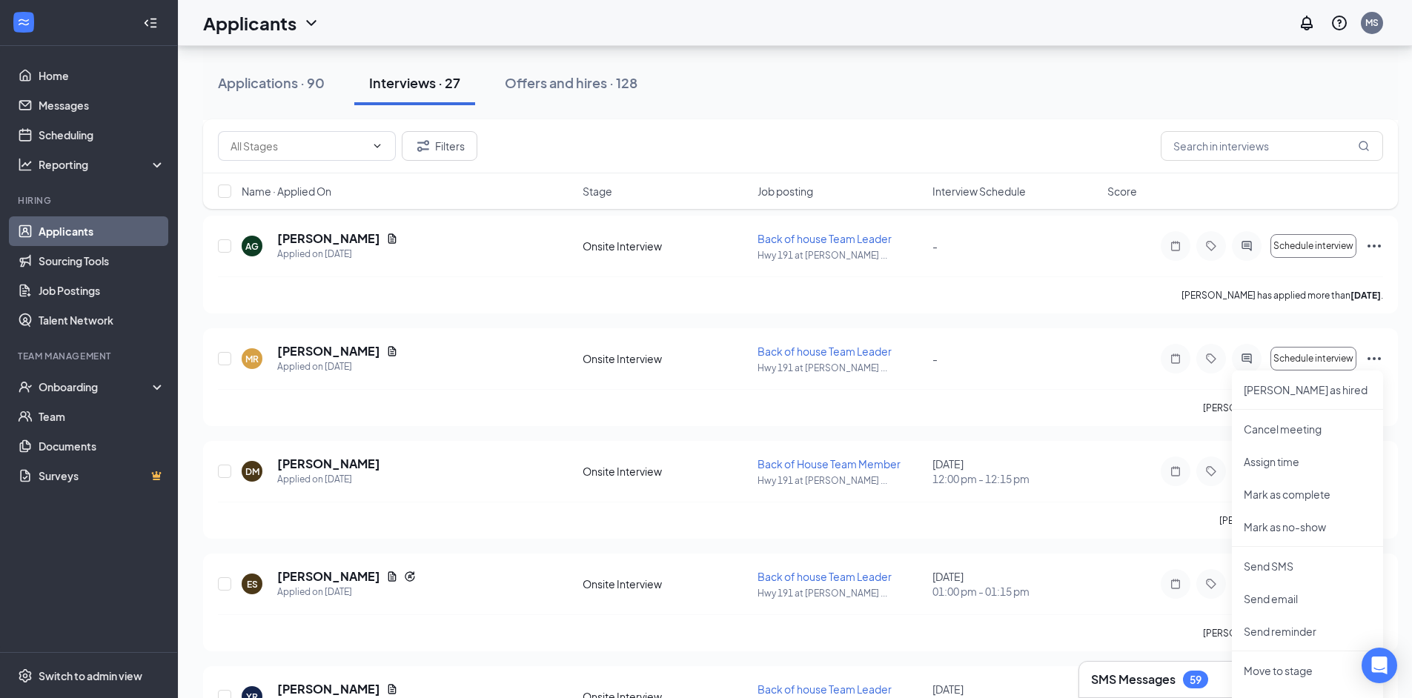
scroll to position [1066, 0]
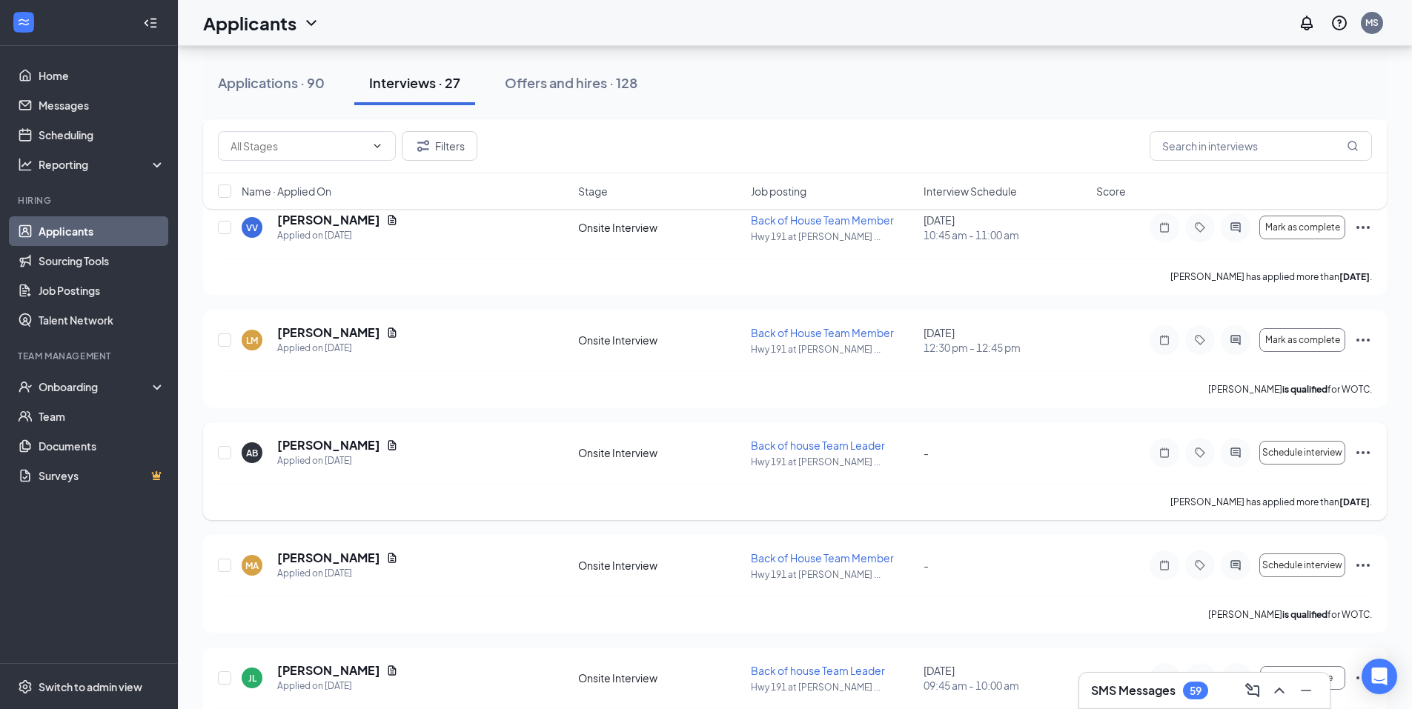
scroll to position [445, 0]
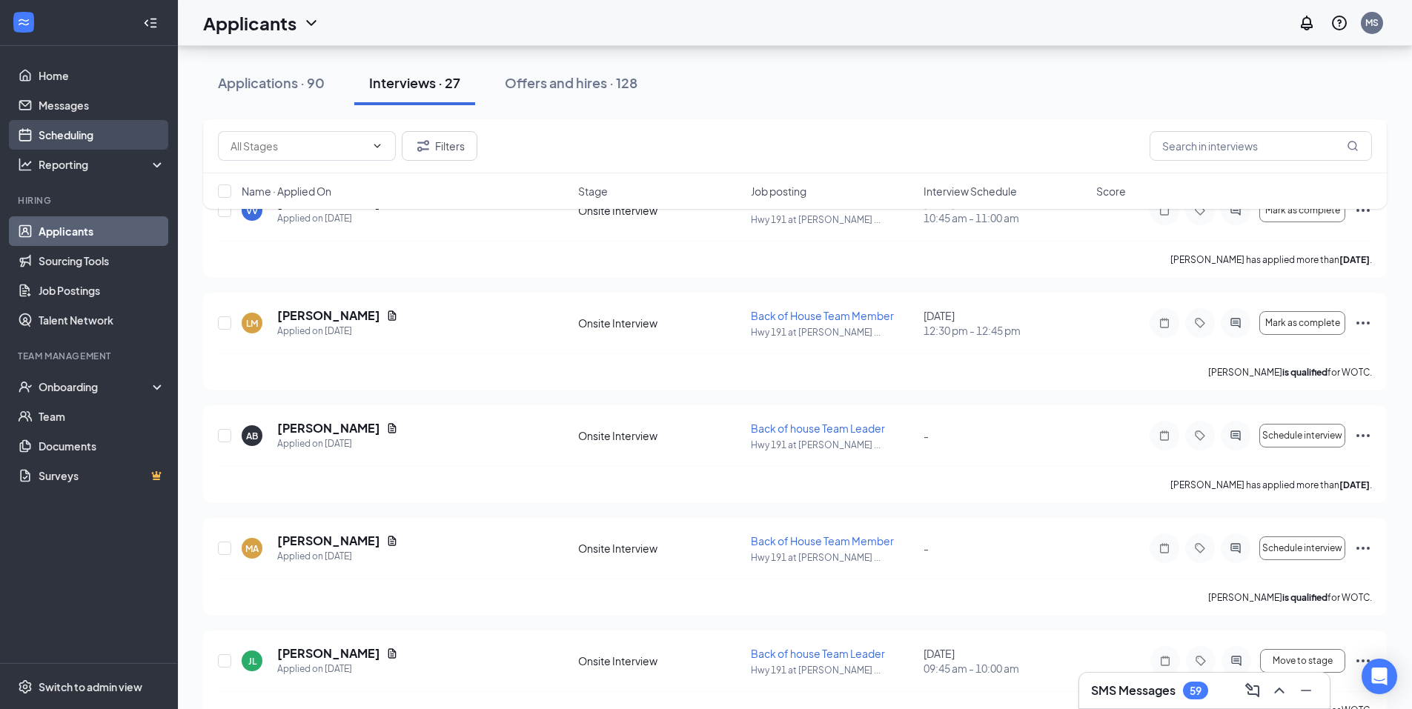
click at [116, 133] on link "Scheduling" at bounding box center [102, 135] width 127 height 30
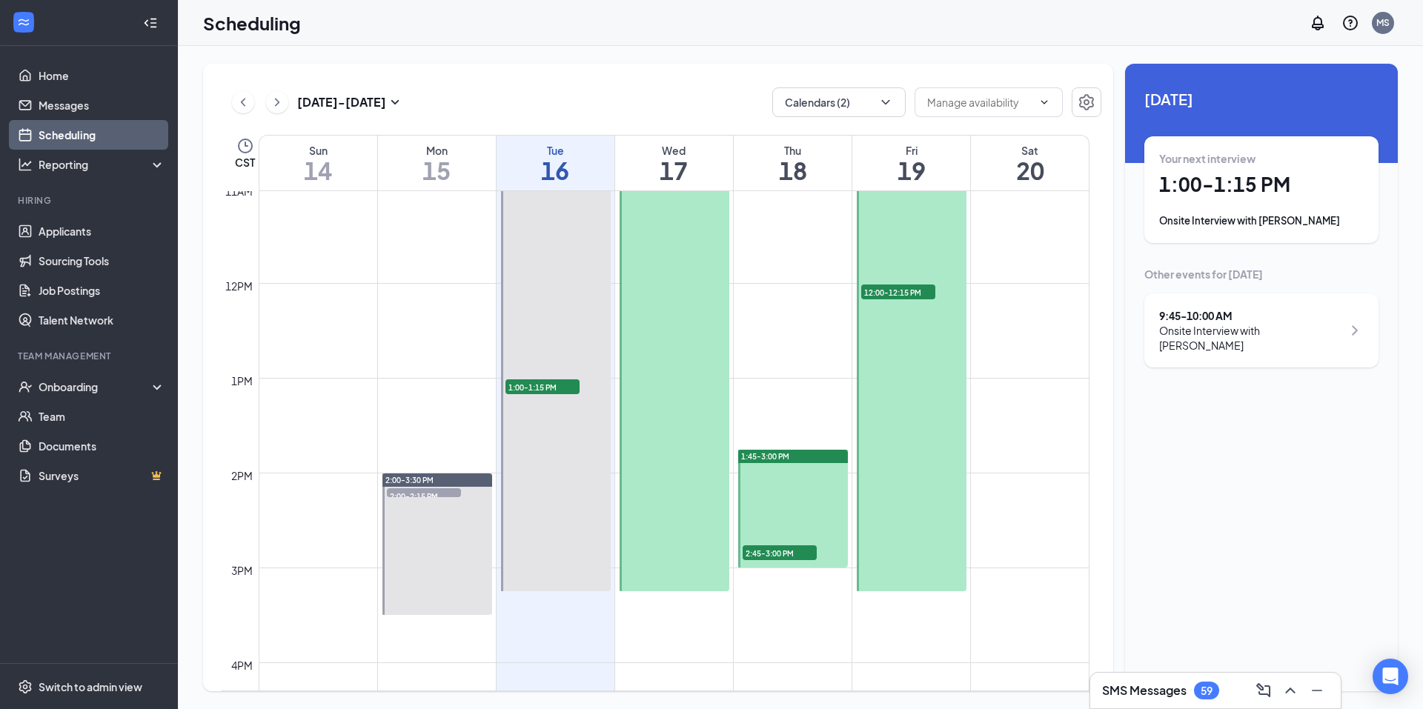
scroll to position [1099, 0]
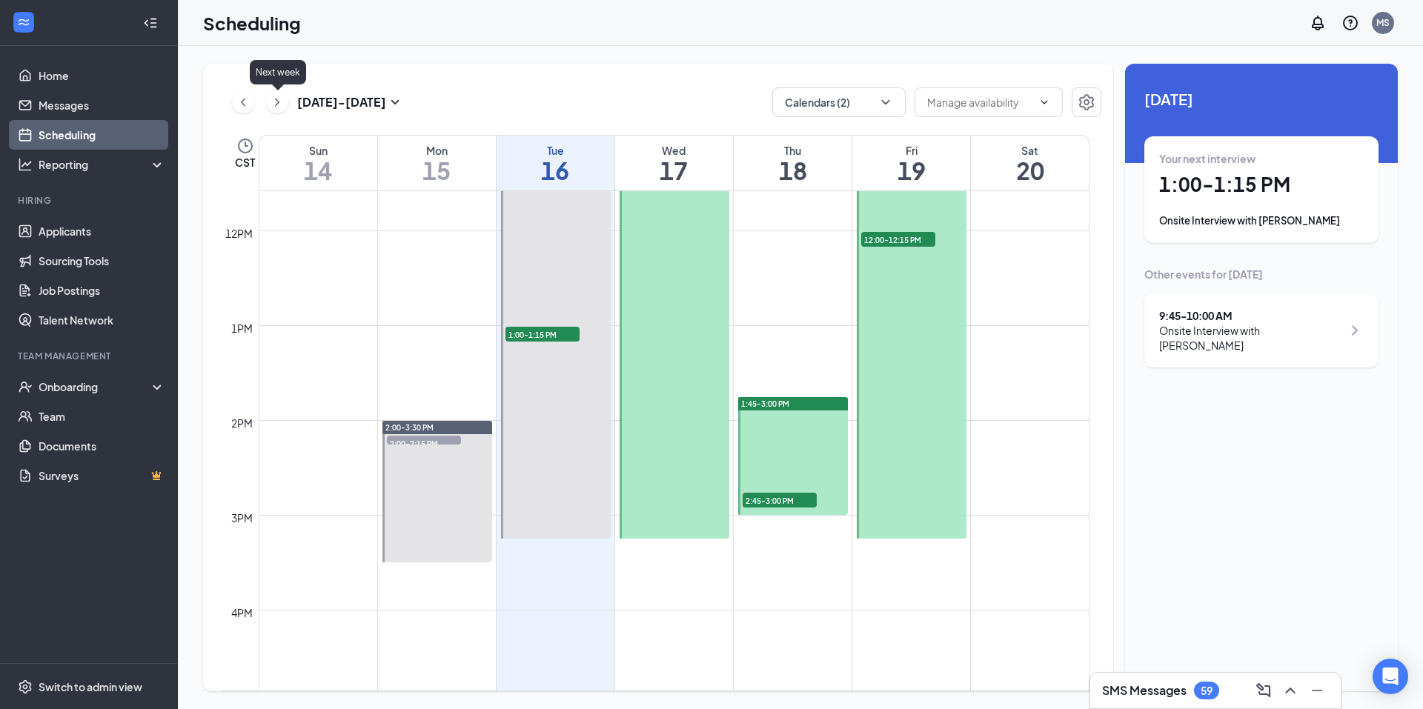
click at [278, 101] on icon "ChevronRight" at bounding box center [277, 102] width 4 height 8
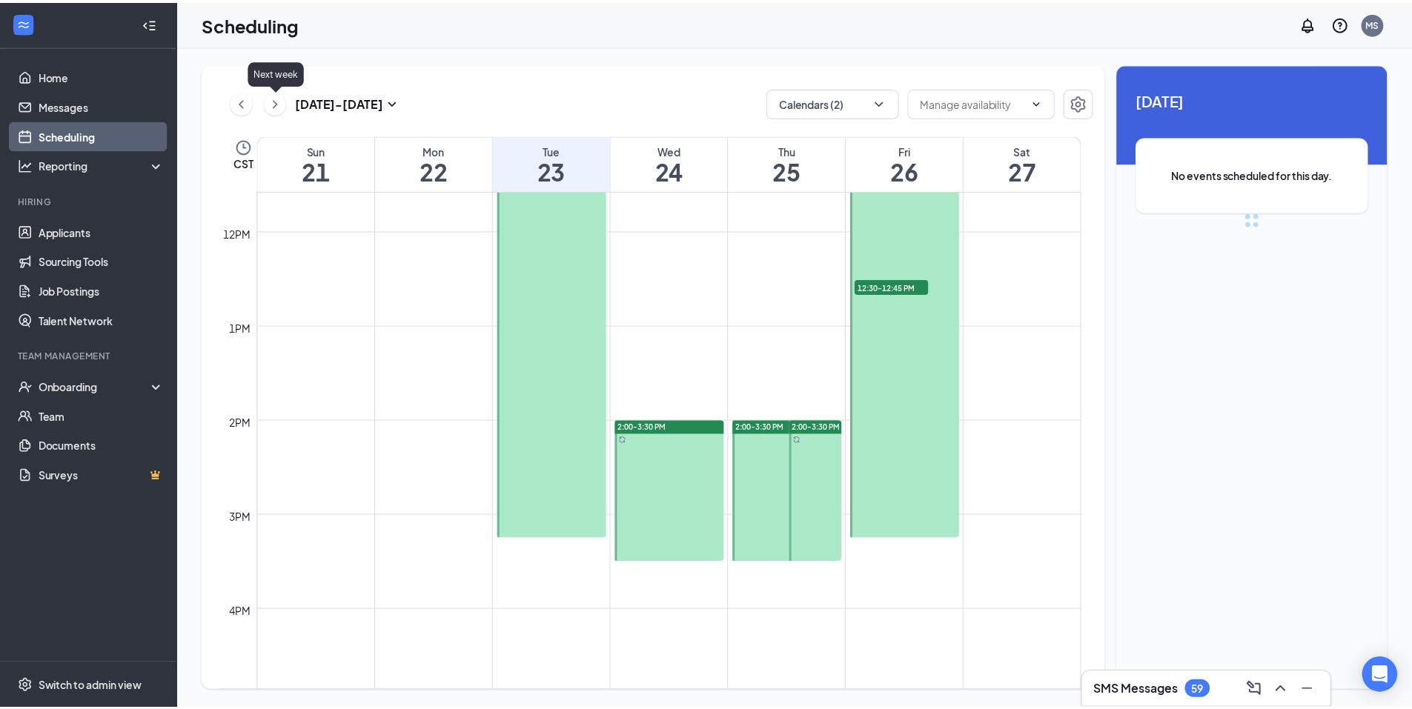
scroll to position [729, 0]
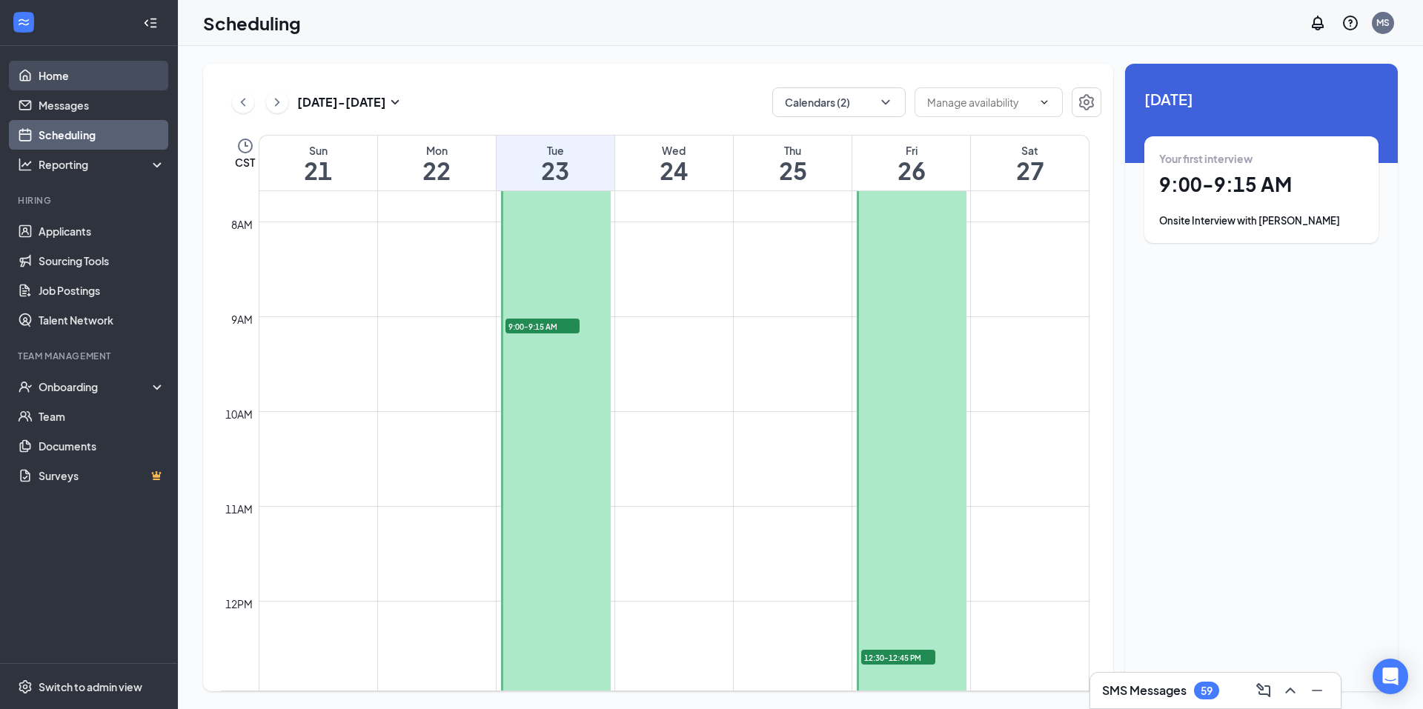
click at [70, 86] on link "Home" at bounding box center [102, 76] width 127 height 30
